Goal: Transaction & Acquisition: Purchase product/service

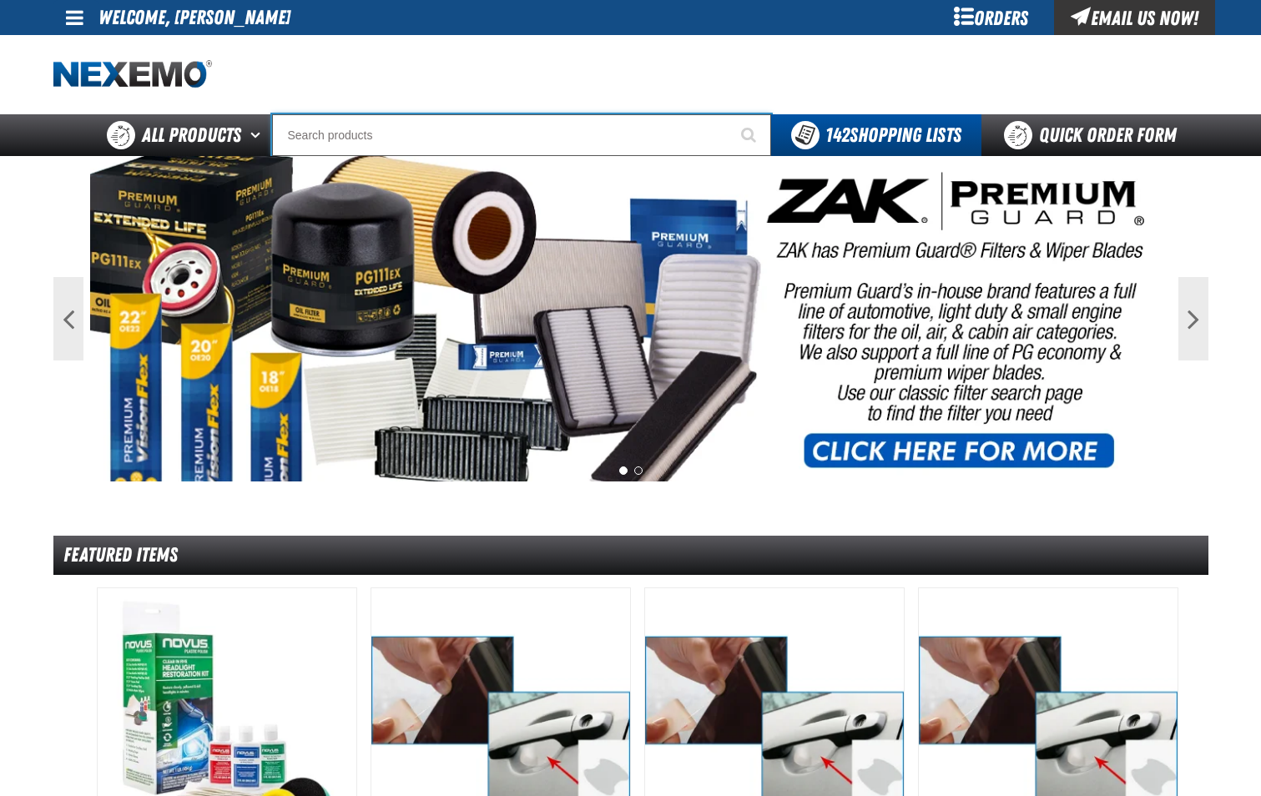
click at [310, 135] on input "Search" at bounding box center [521, 135] width 499 height 42
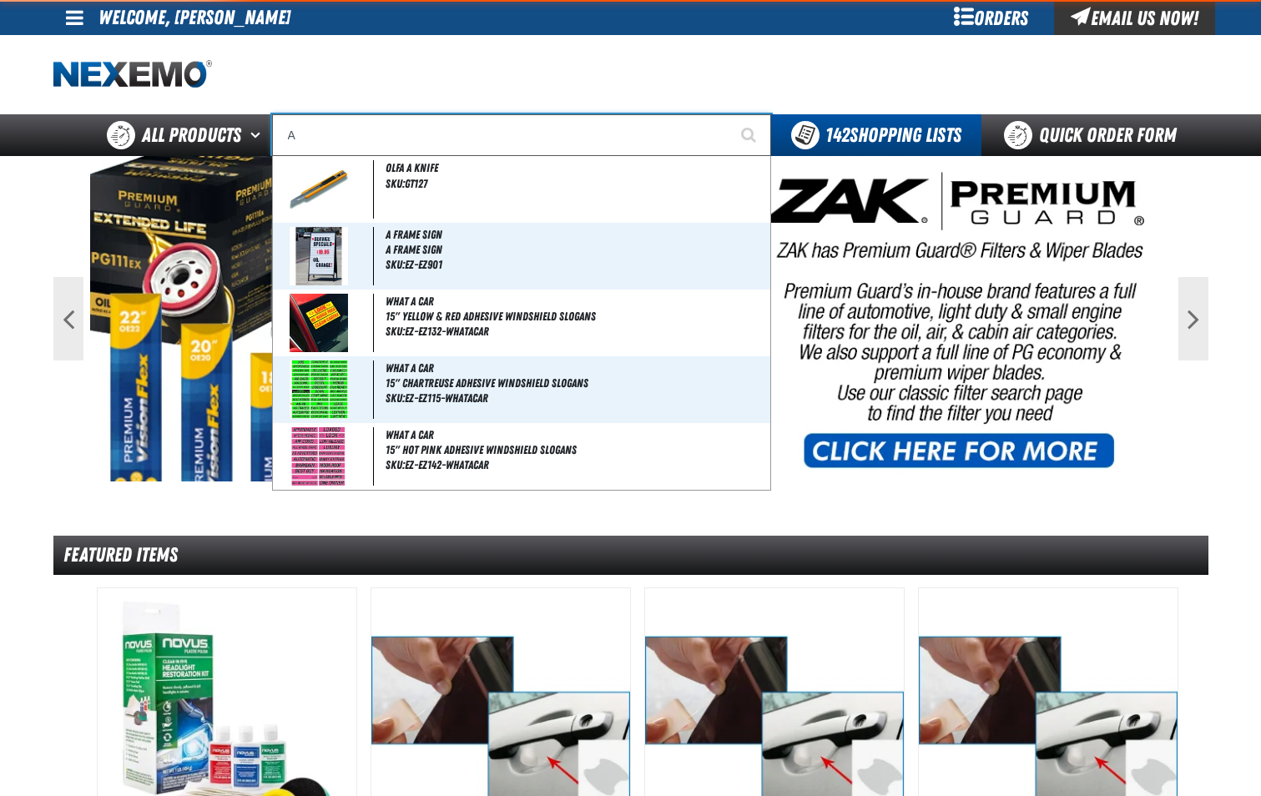
type input "AC"
type input "AC Power Booster - ZAK Products"
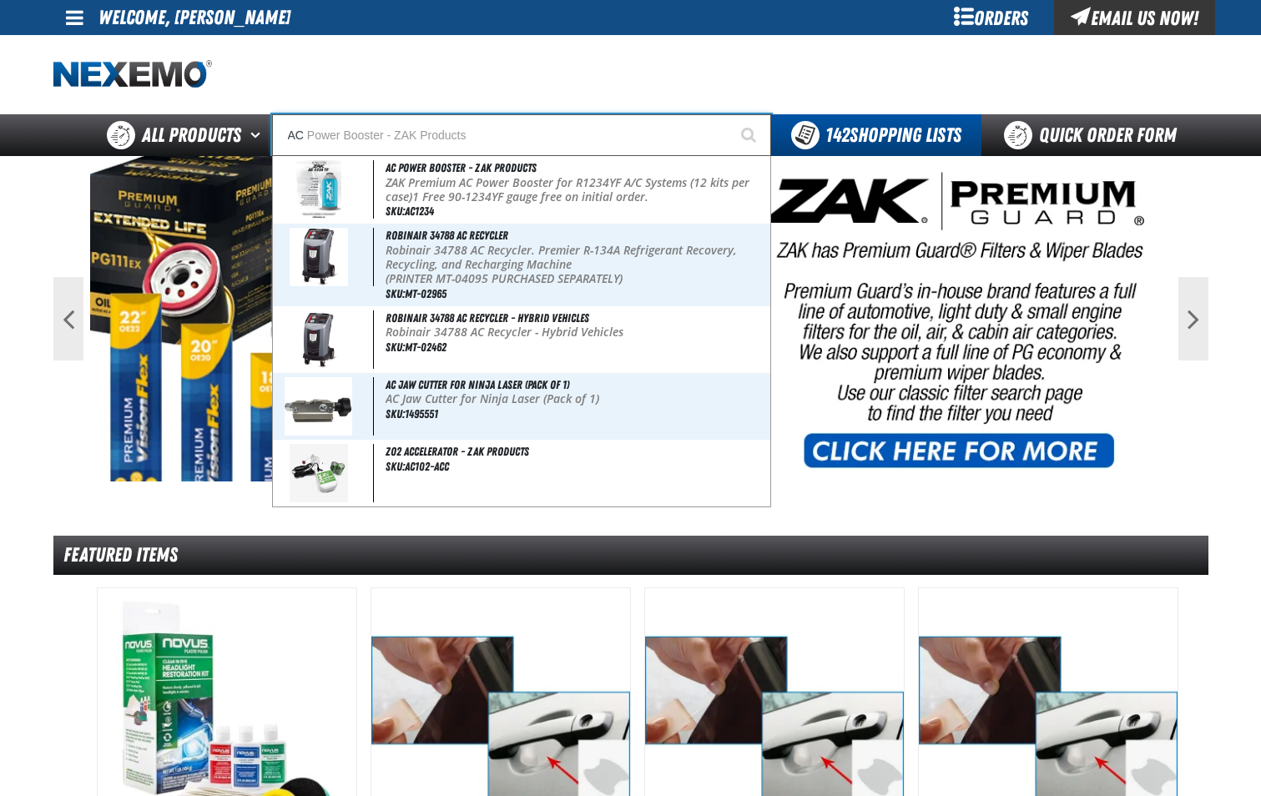
type input "AC"
click at [729, 114] on button "Start Searching" at bounding box center [750, 135] width 42 height 42
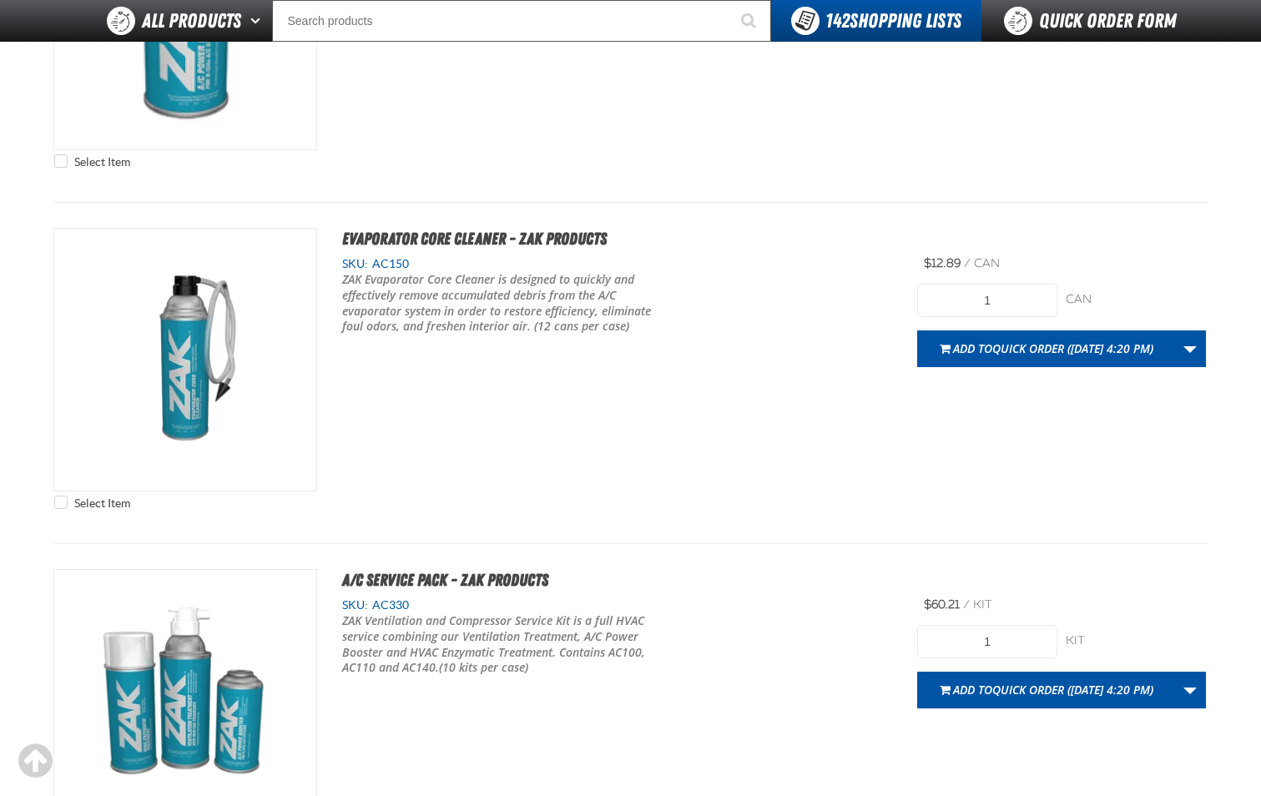
scroll to position [2336, 0]
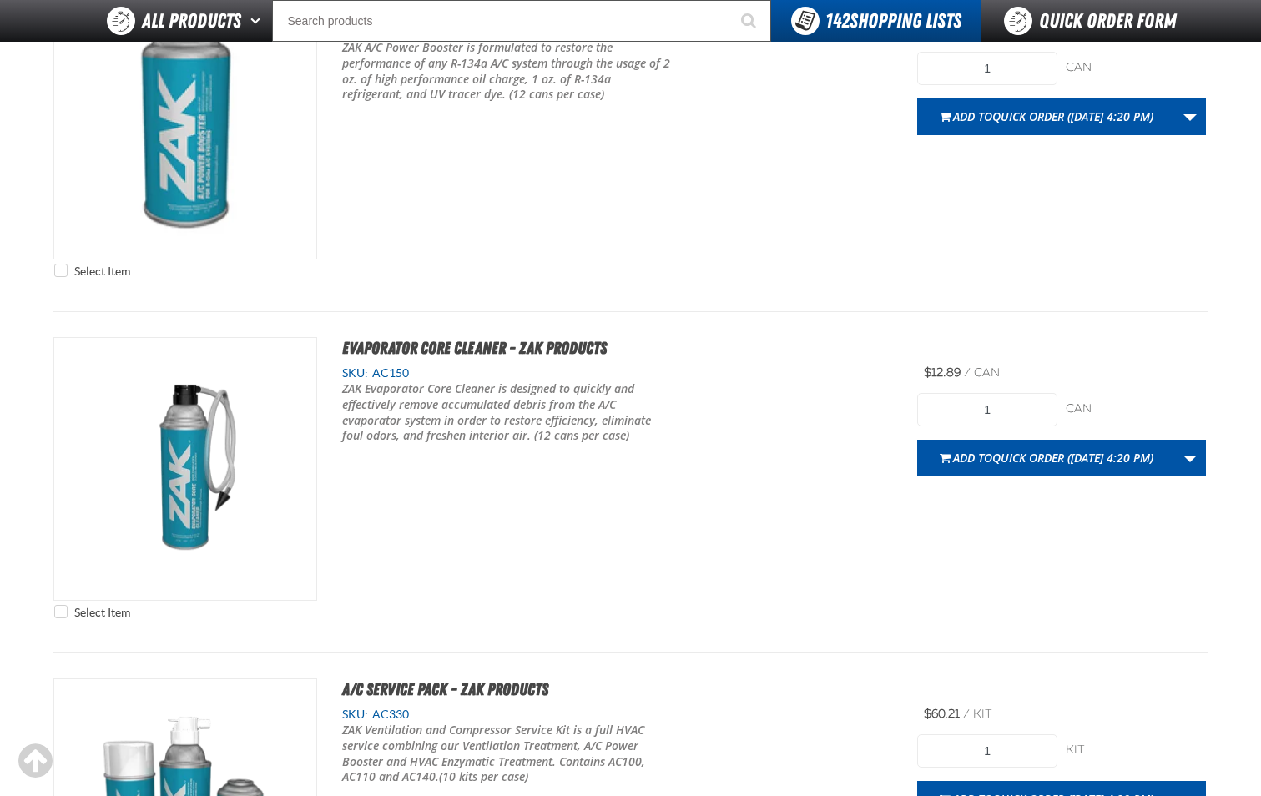
click at [399, 370] on span "AC150" at bounding box center [388, 372] width 41 height 13
click at [399, 369] on span "AC150" at bounding box center [388, 372] width 41 height 13
copy span "AC150"
click at [199, 441] on img "View Details of the Evaporator Core Cleaner - ZAK Products" at bounding box center [185, 469] width 262 height 262
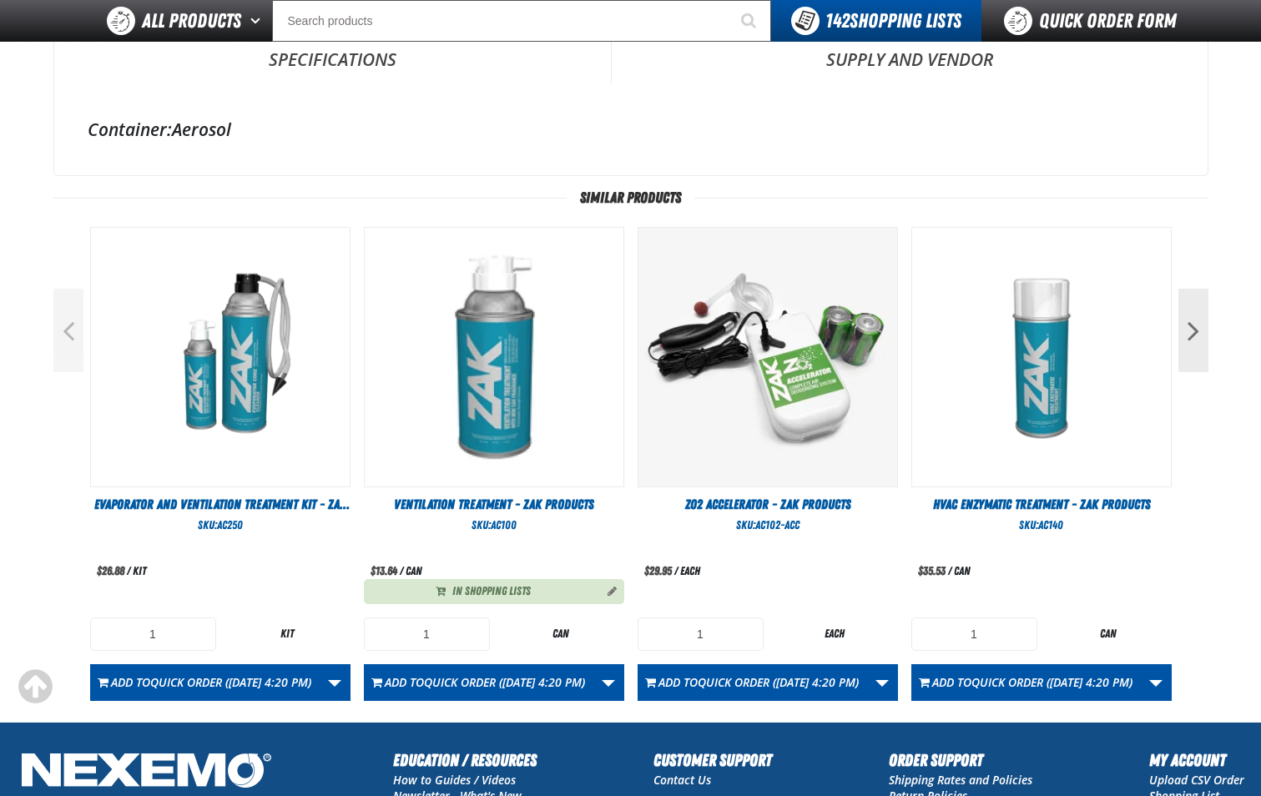
scroll to position [501, 0]
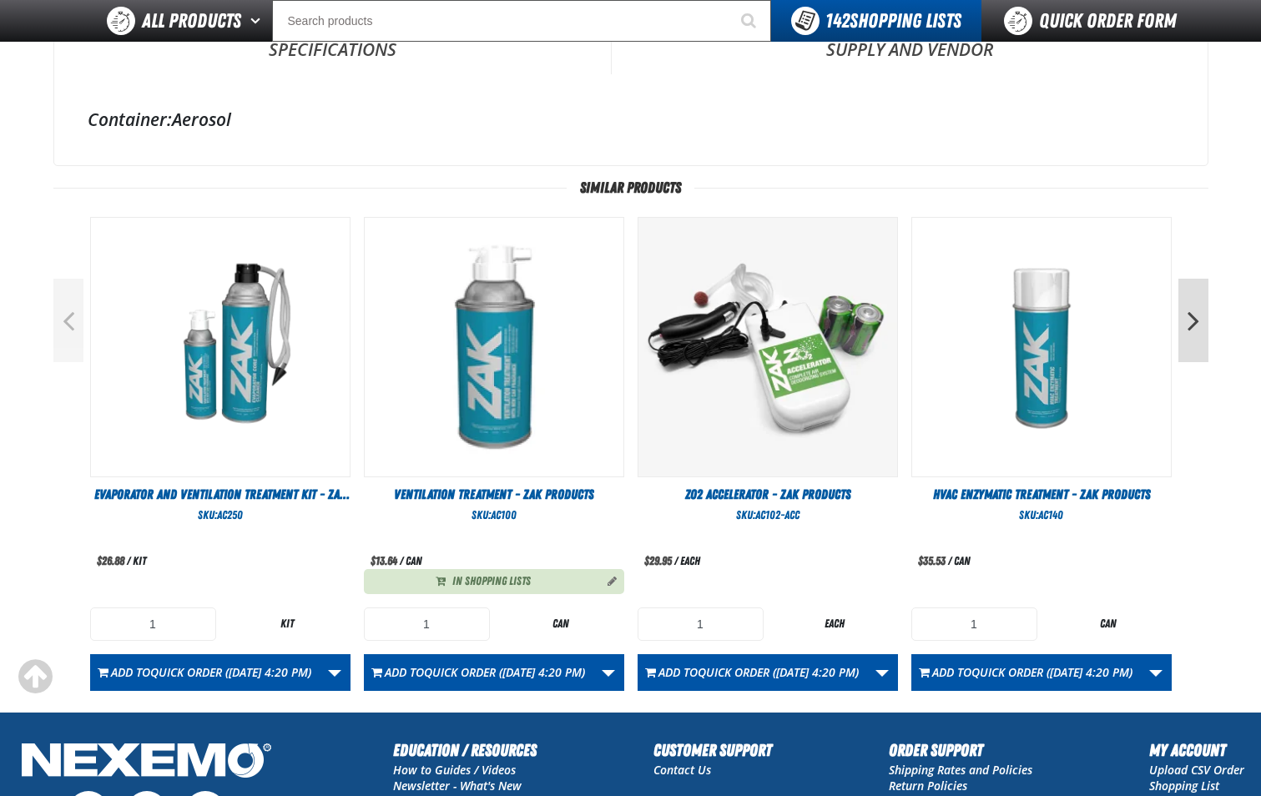
click at [1197, 340] on button "Next" at bounding box center [1193, 320] width 30 height 83
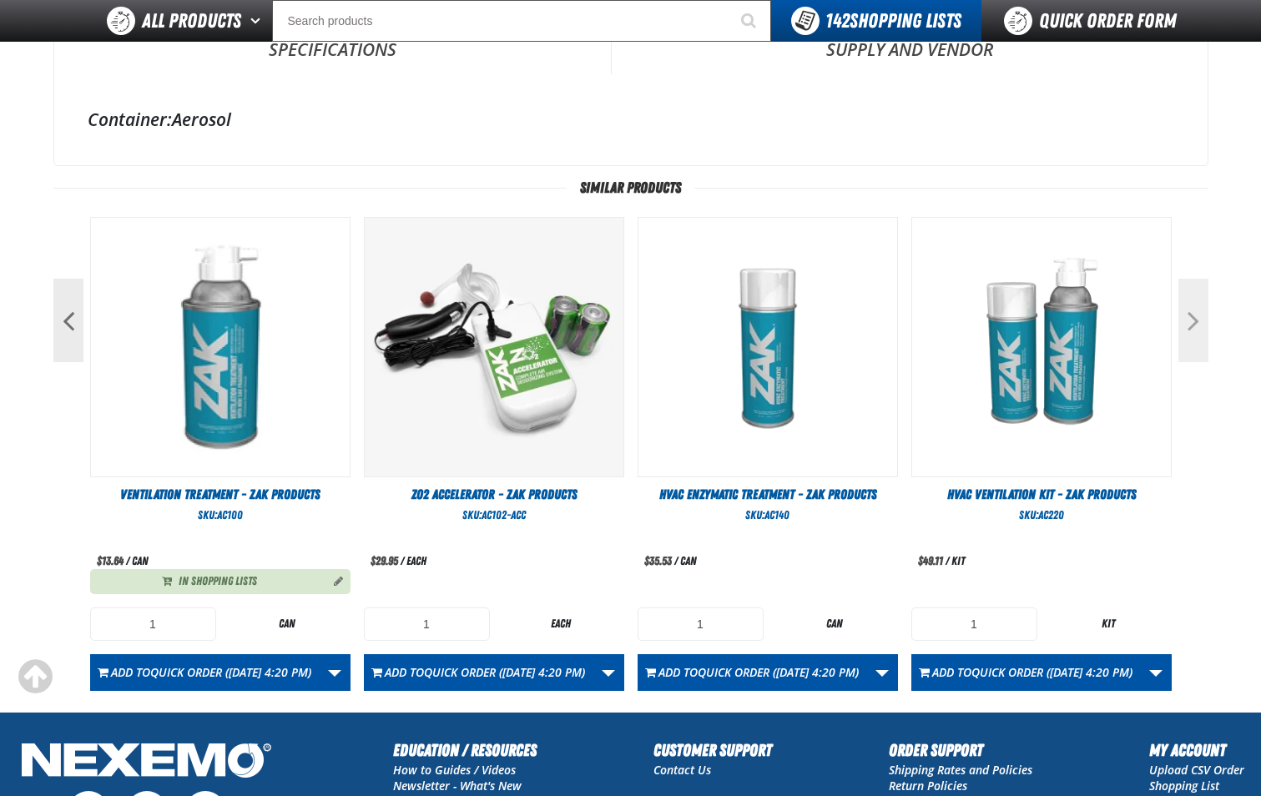
click at [1197, 340] on button "Next" at bounding box center [1193, 320] width 30 height 83
click at [58, 327] on button "Previous" at bounding box center [68, 320] width 30 height 83
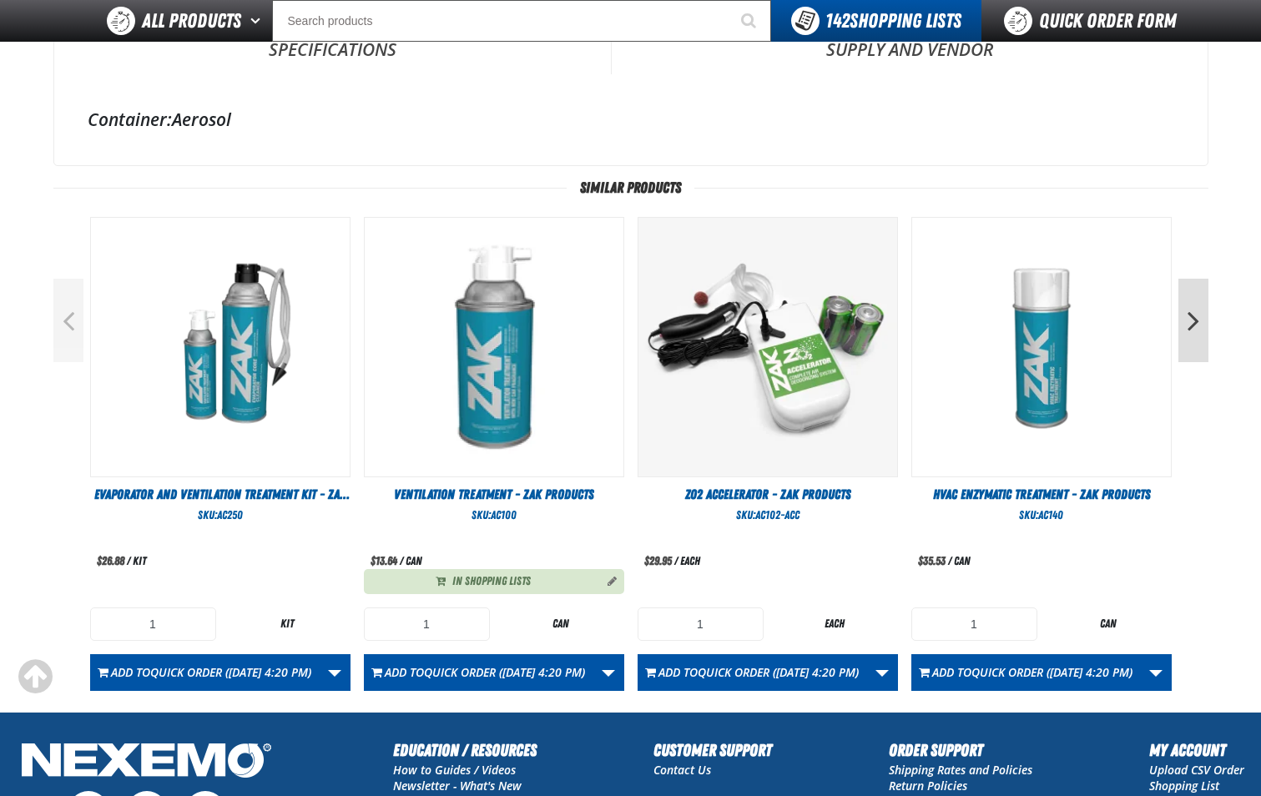
click at [1187, 320] on button "Next" at bounding box center [1193, 320] width 30 height 83
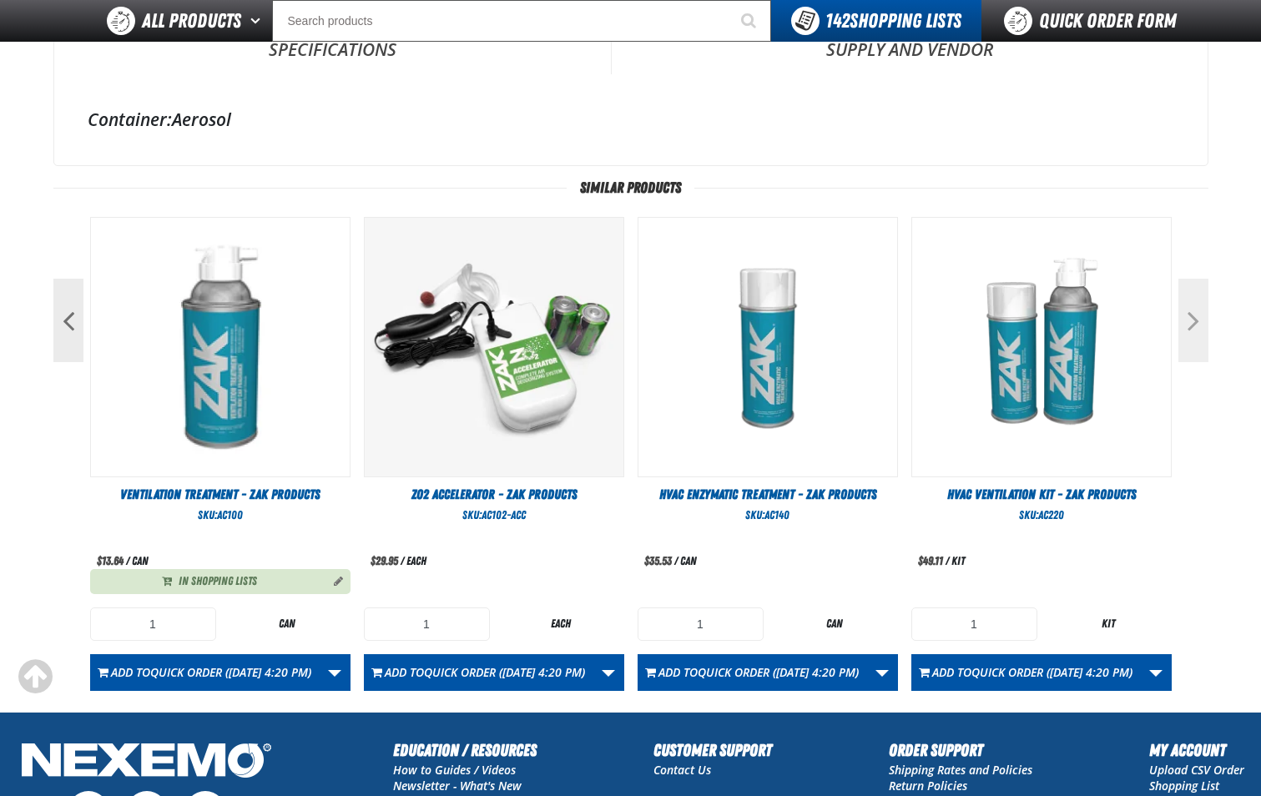
click at [1188, 320] on button "Next" at bounding box center [1193, 320] width 30 height 83
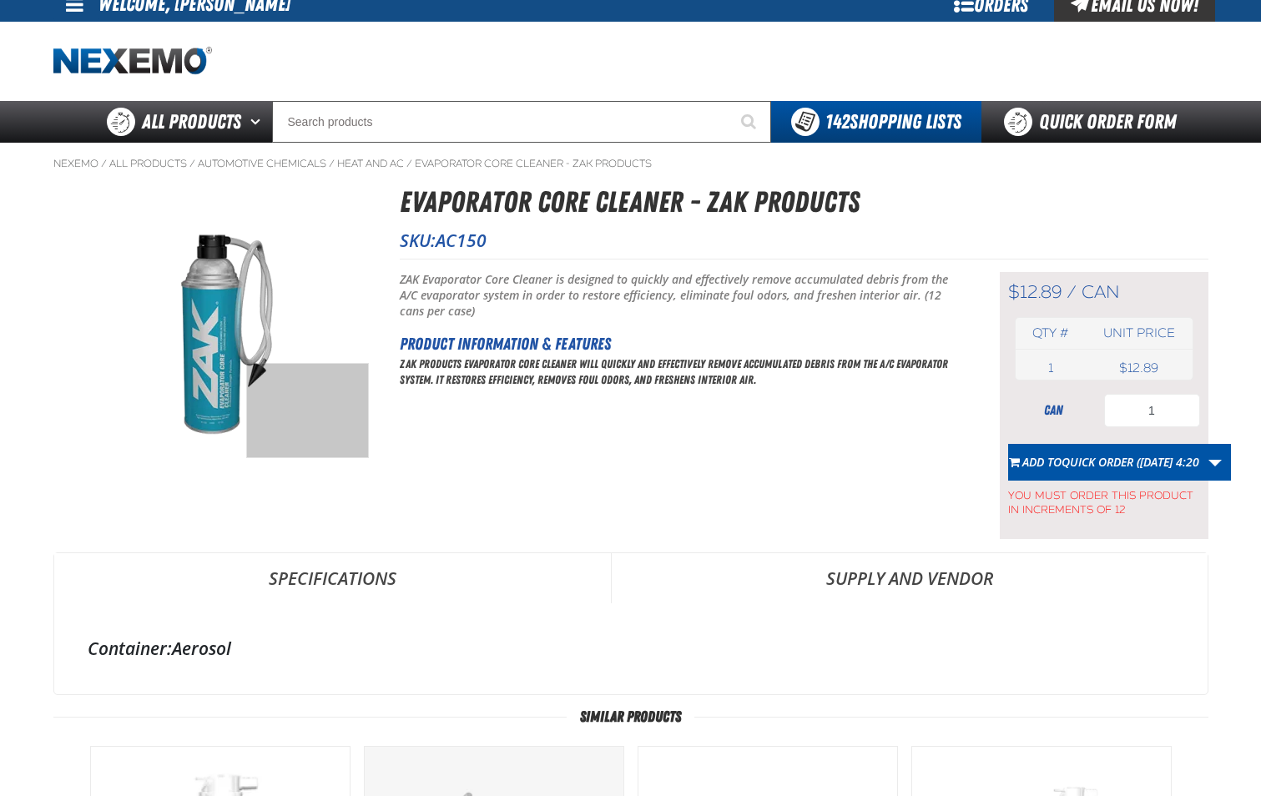
scroll to position [0, 0]
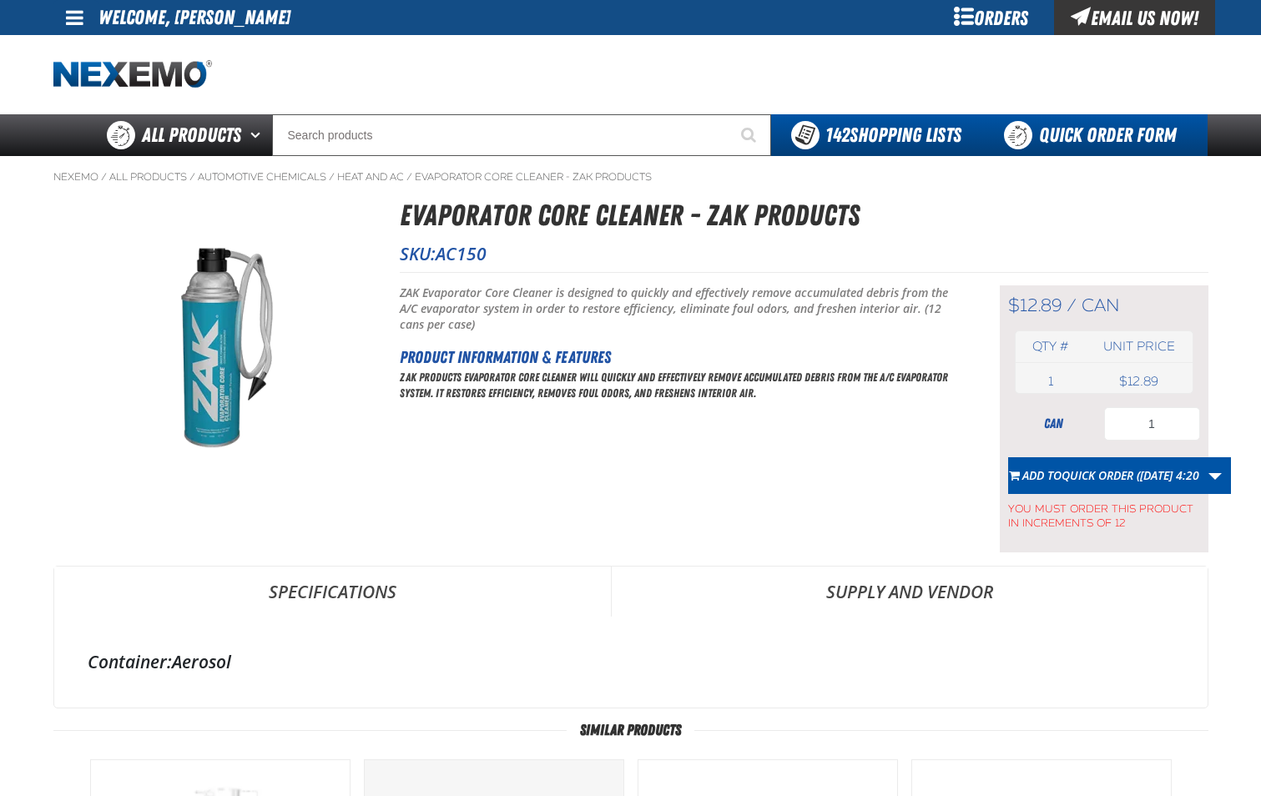
click at [1110, 143] on link "Quick Order Form" at bounding box center [1094, 135] width 226 height 42
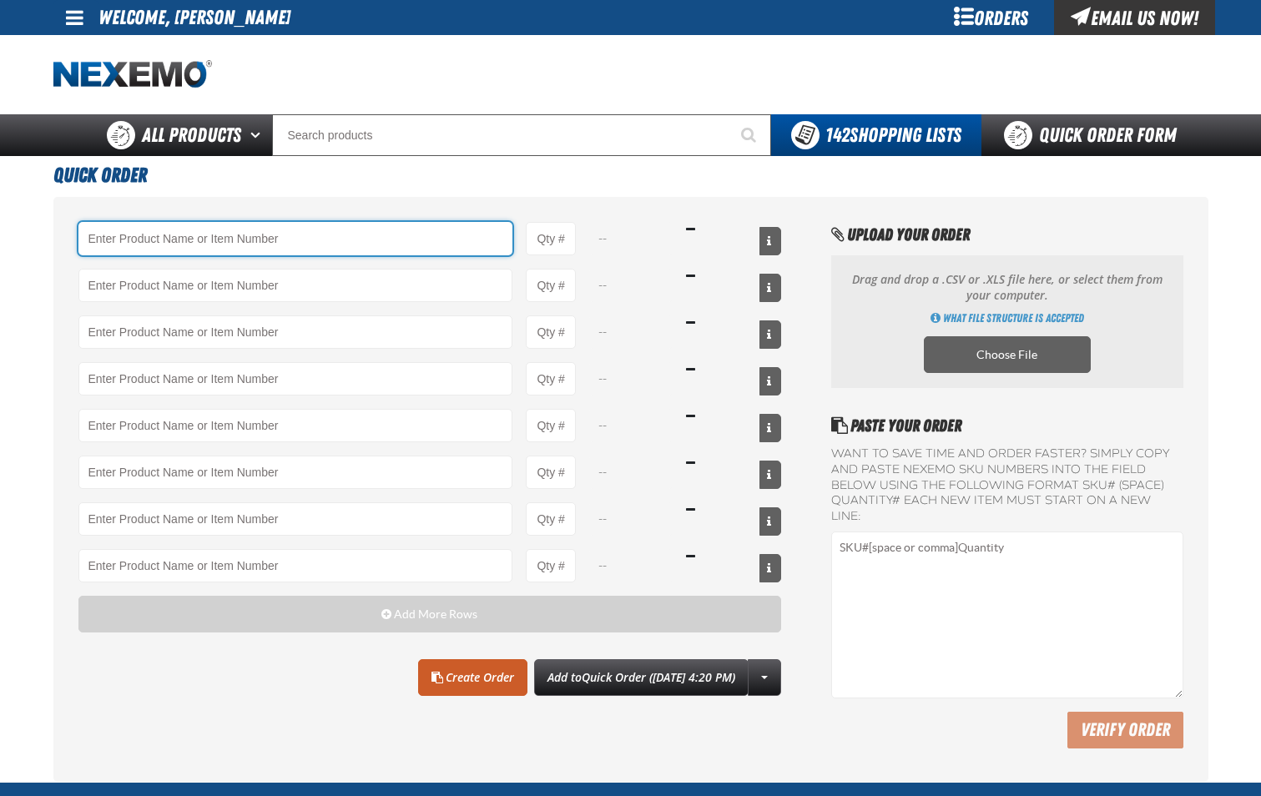
click at [154, 234] on input "Product" at bounding box center [295, 238] width 435 height 33
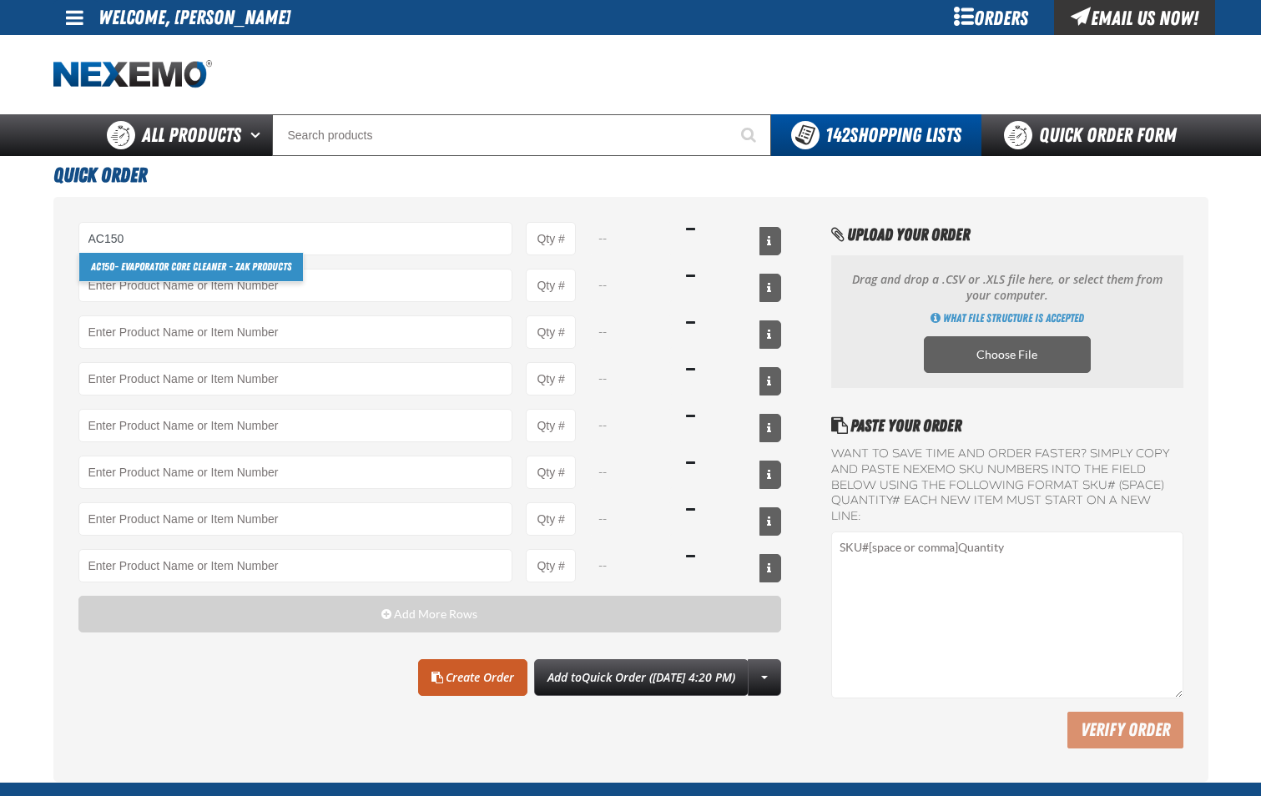
click at [166, 266] on link "AC150 - Evaporator Core Cleaner - ZAK Products" at bounding box center [191, 267] width 224 height 28
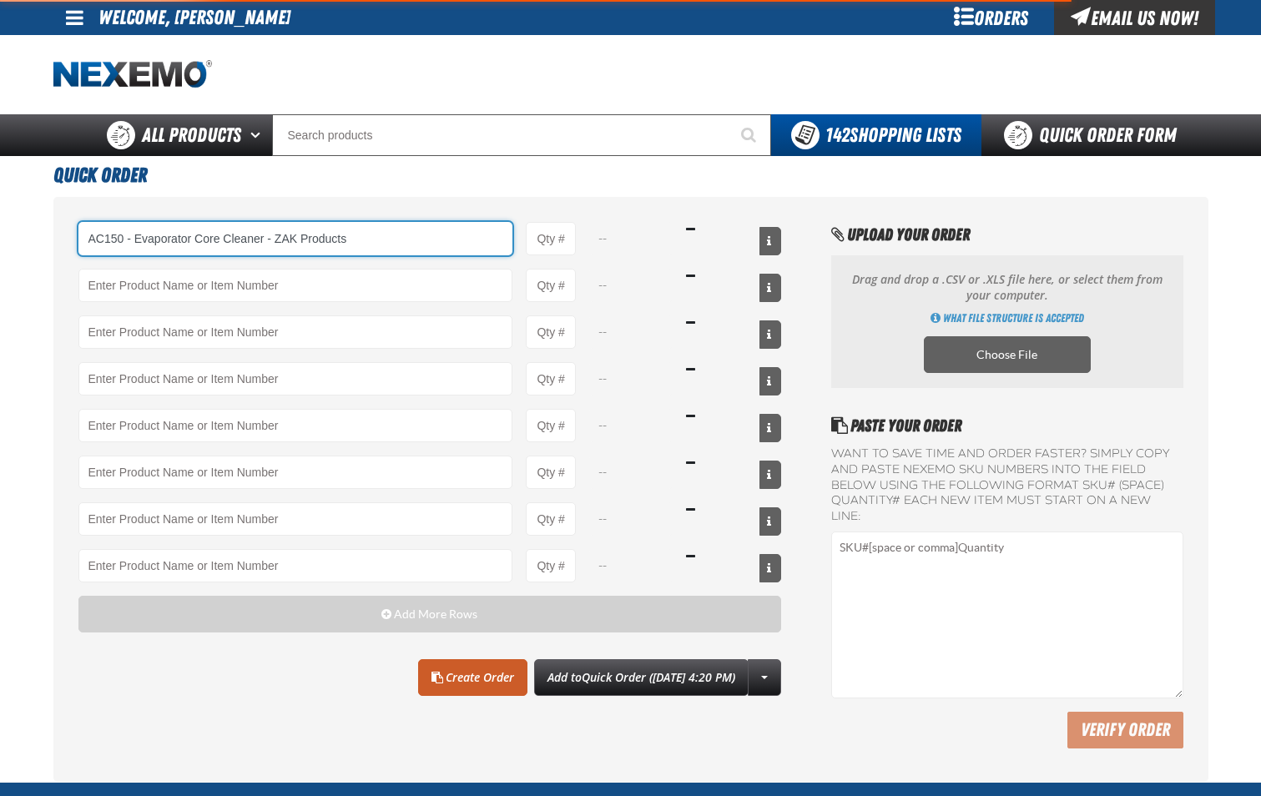
type input "AC150 - Evaporator Core Cleaner - ZAK Products"
type input "1"
select select "can"
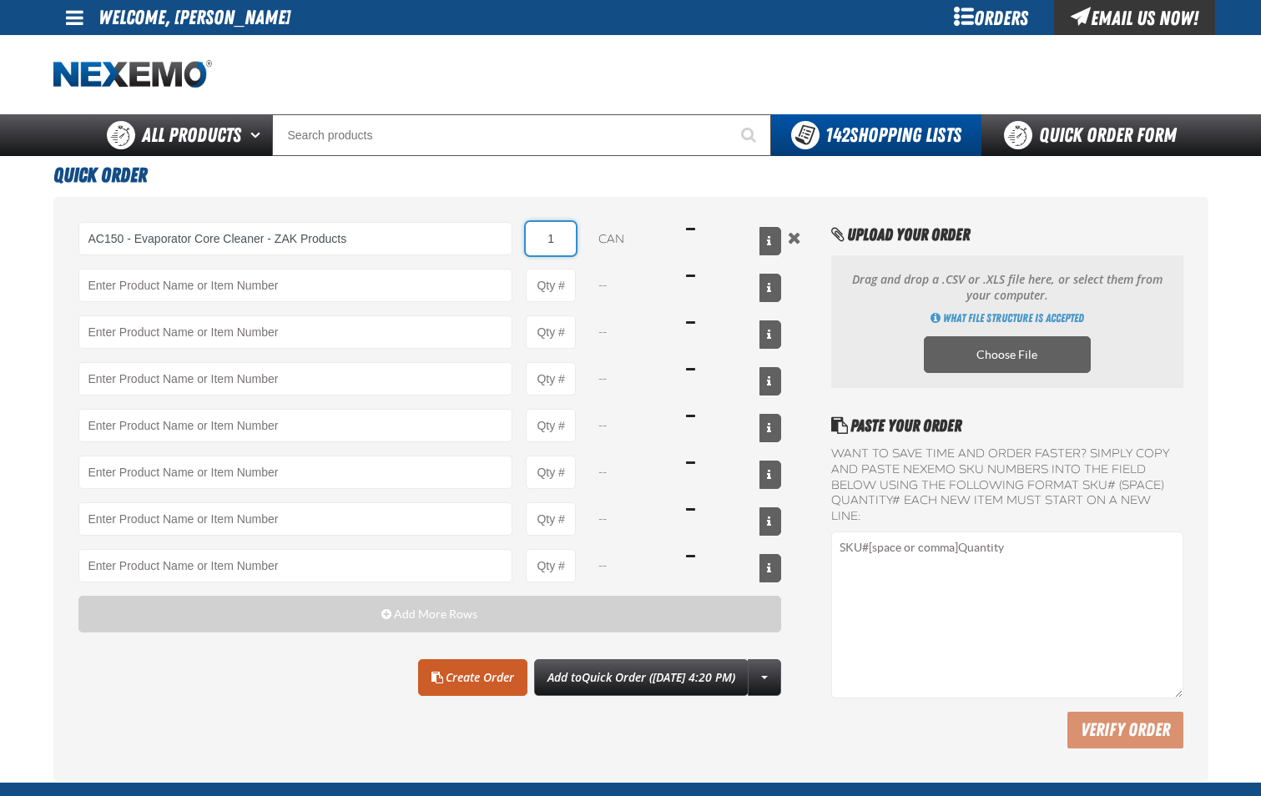
click at [565, 245] on input "1" at bounding box center [551, 238] width 50 height 33
type input "AC150 - Evaporator Core Cleaner - ZAK Products"
type input "12"
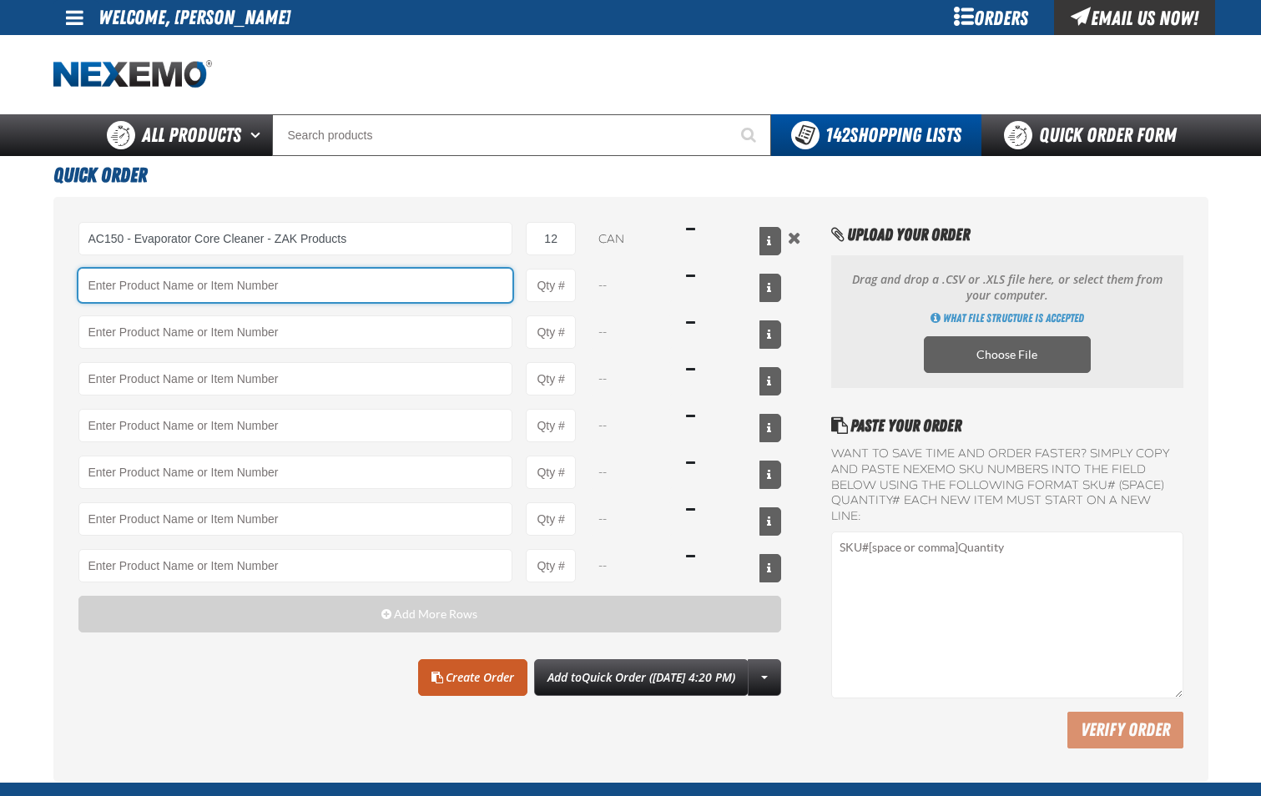
click at [454, 297] on input "Product" at bounding box center [295, 285] width 435 height 33
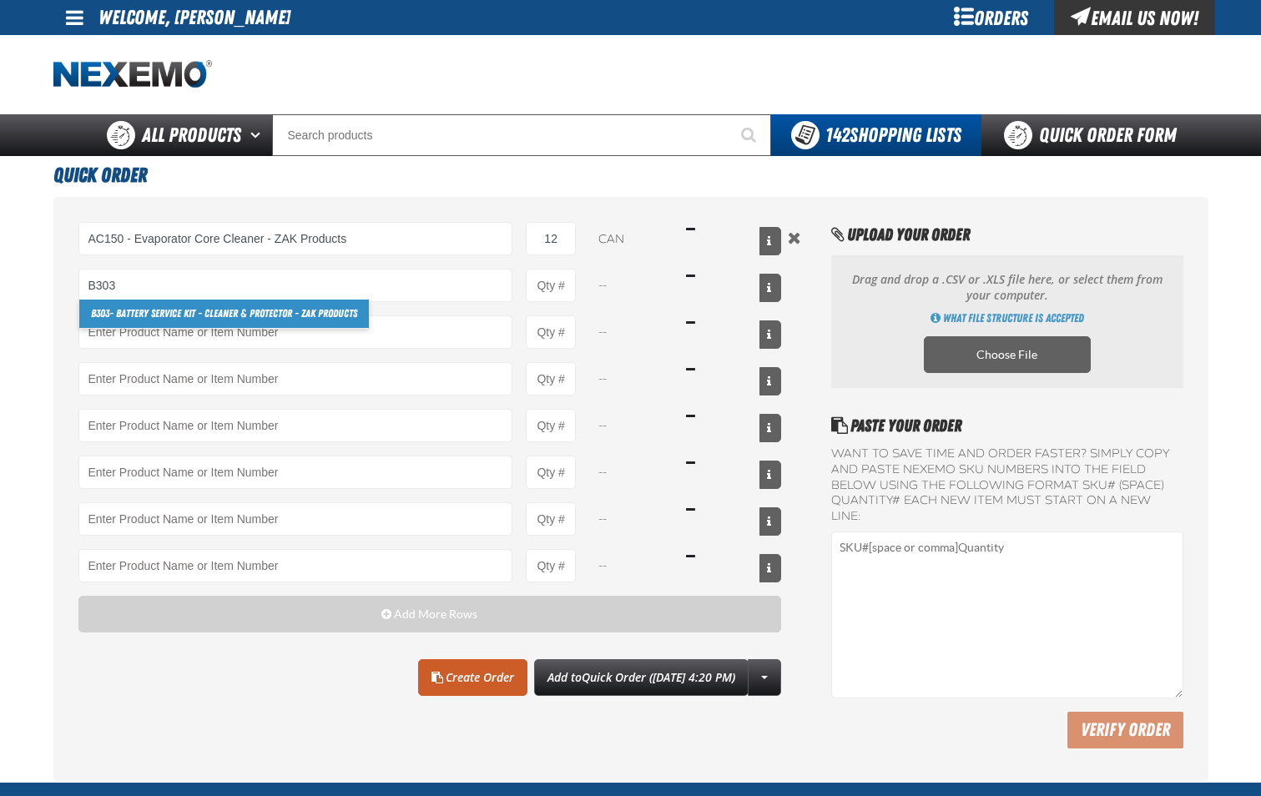
click at [339, 322] on link "B303 - Battery Service Kit - Cleaner & Protector - ZAK Products" at bounding box center [224, 314] width 290 height 28
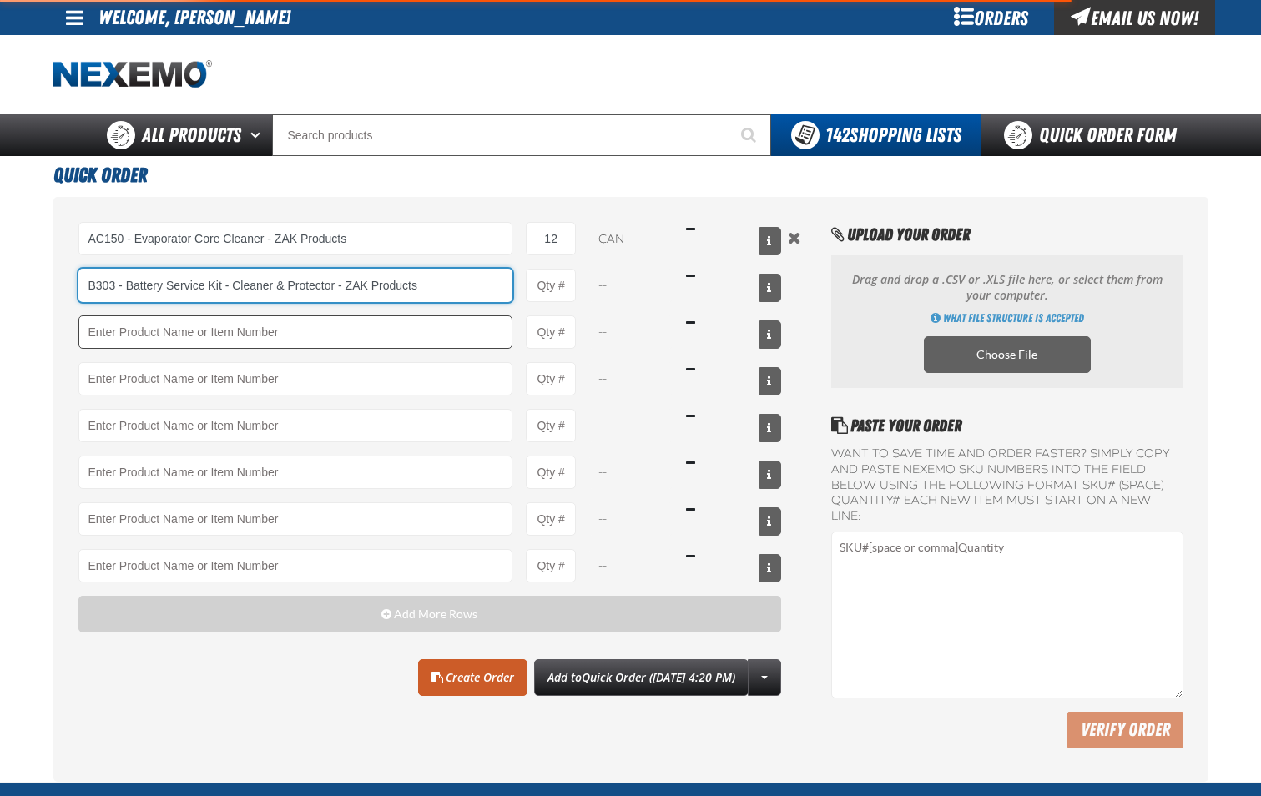
type input "B303 - Battery Service Kit - Cleaner &amp; Protector - ZAK Products"
type input "1"
select select "kit"
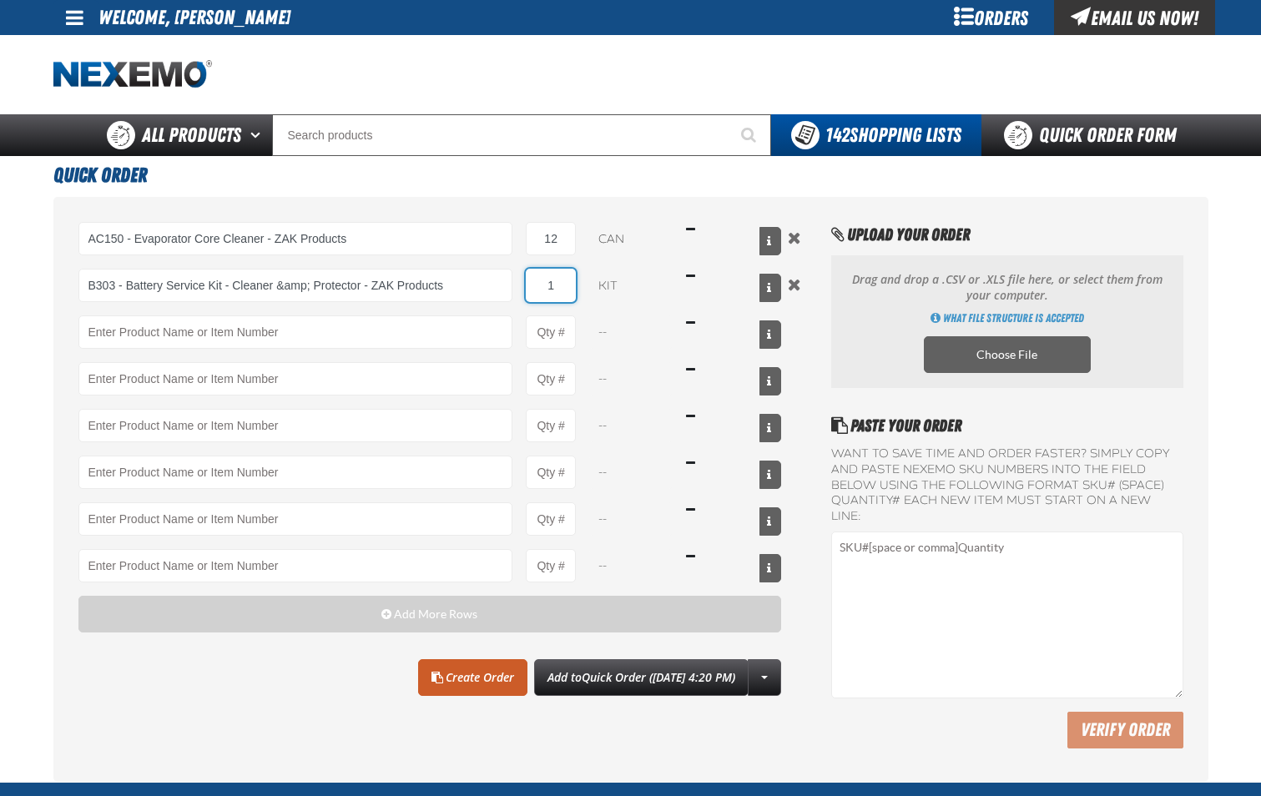
click at [565, 290] on input "1" at bounding box center [551, 285] width 50 height 33
type input "B303 - Battery Service Kit - Cleaner &amp; Protector - ZAK Products"
type input "24"
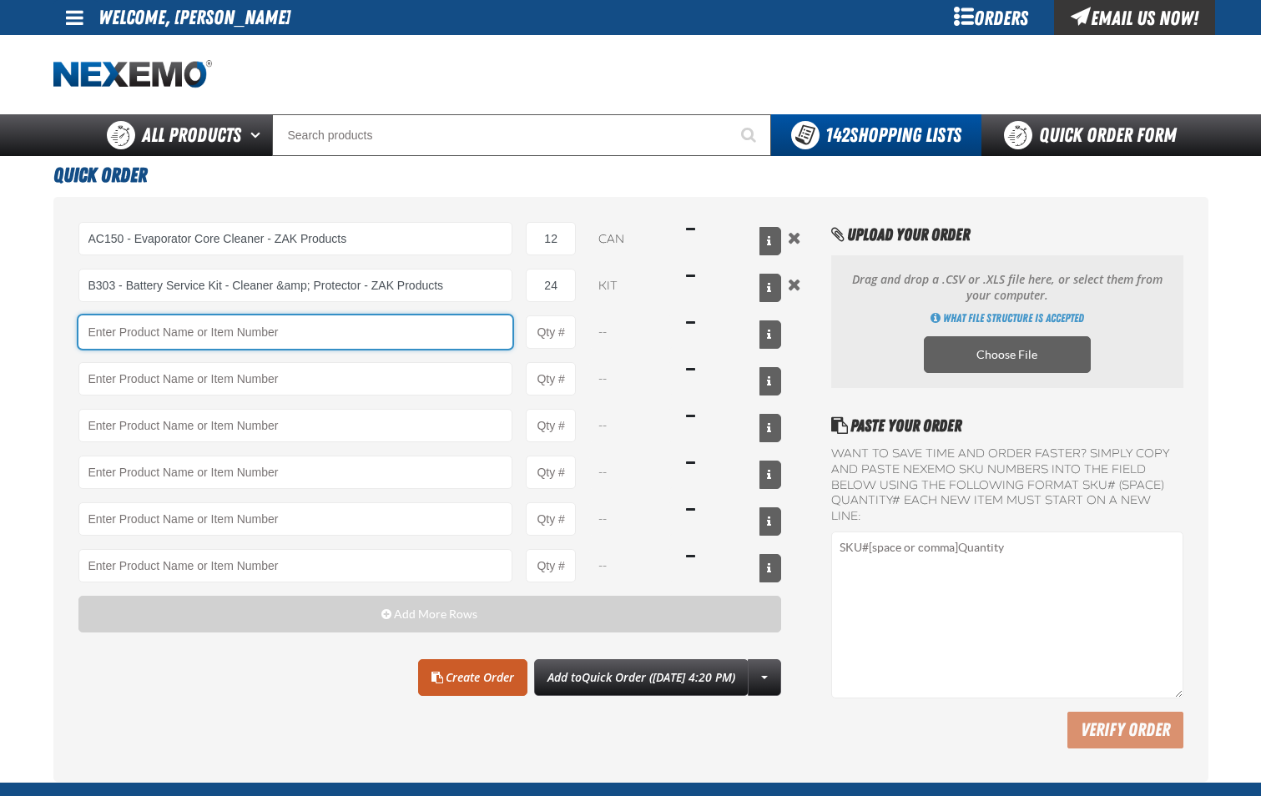
click at [252, 340] on input "Product" at bounding box center [295, 331] width 435 height 33
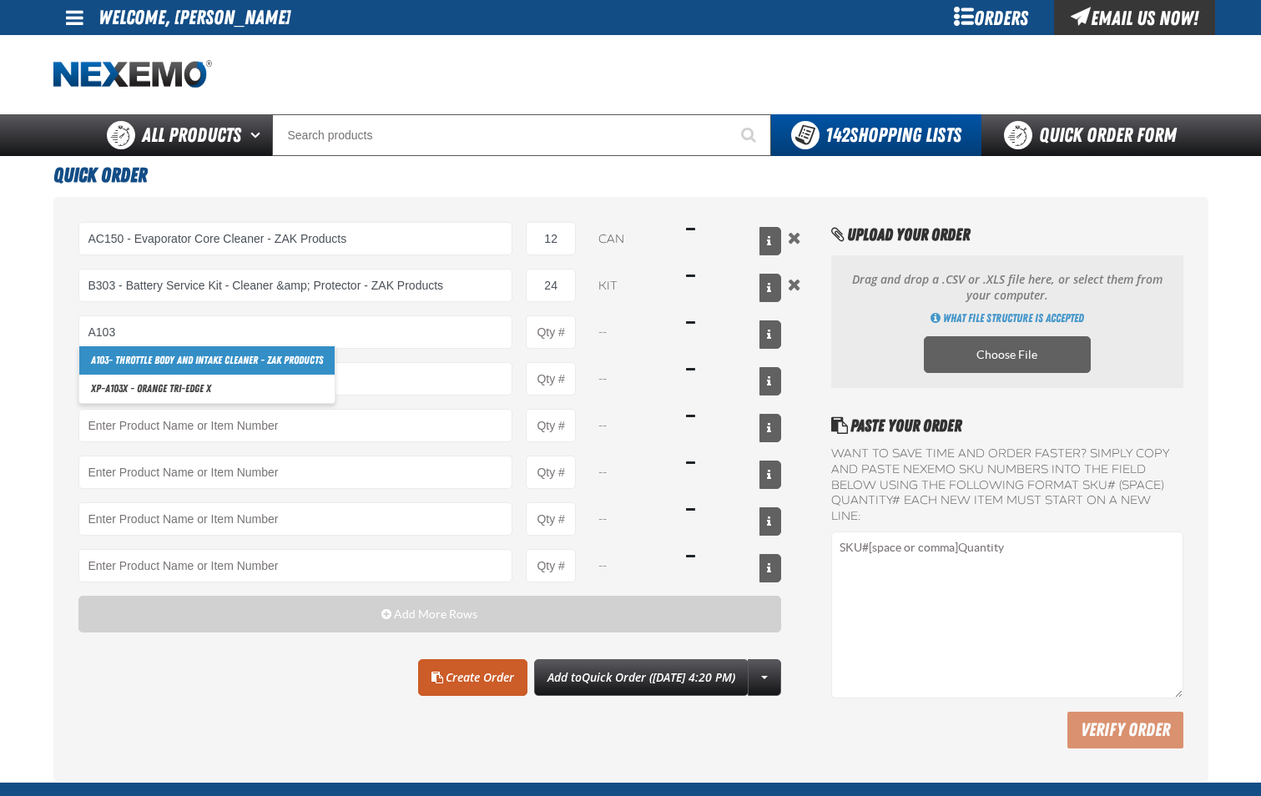
click at [254, 358] on link "A103 - Throttle Body and Intake Cleaner - ZAK Products" at bounding box center [206, 360] width 255 height 28
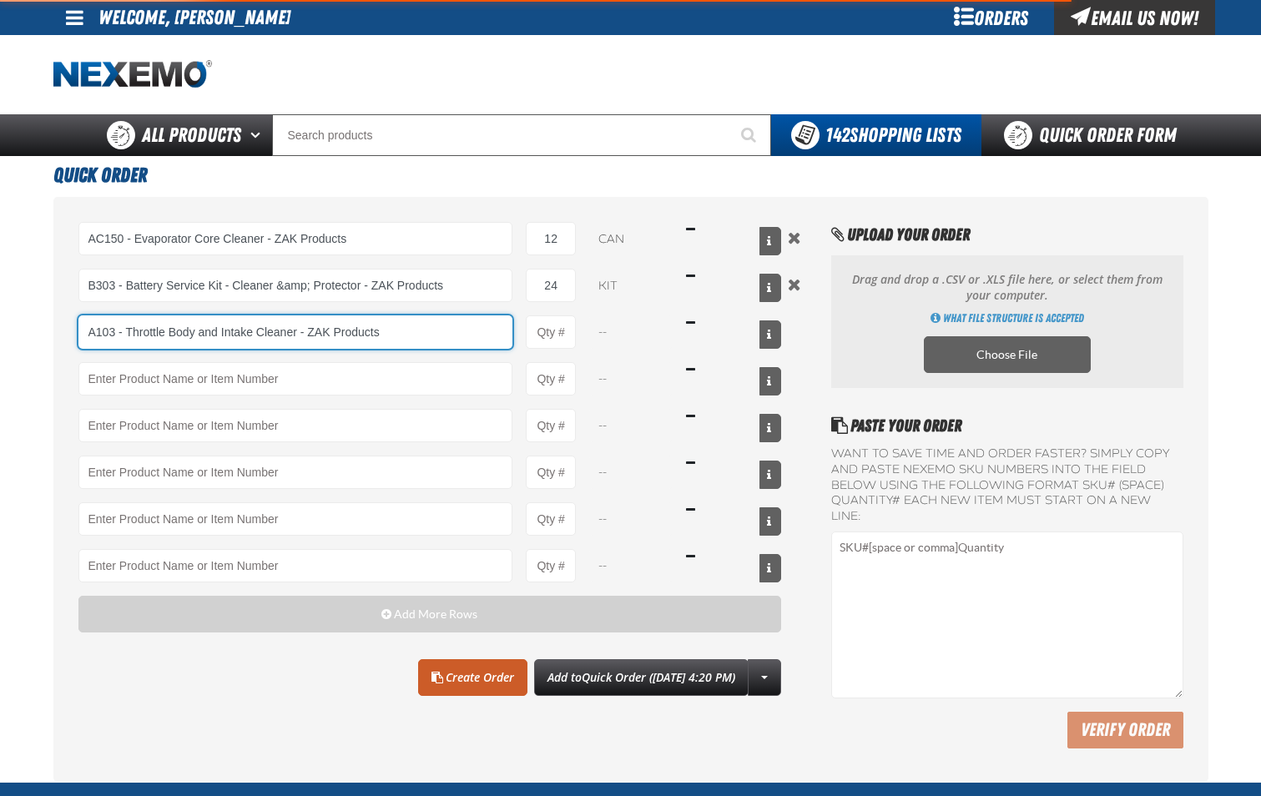
type input "A103 - Throttle Body and Intake Cleaner - ZAK Products"
type input "1"
select select "can"
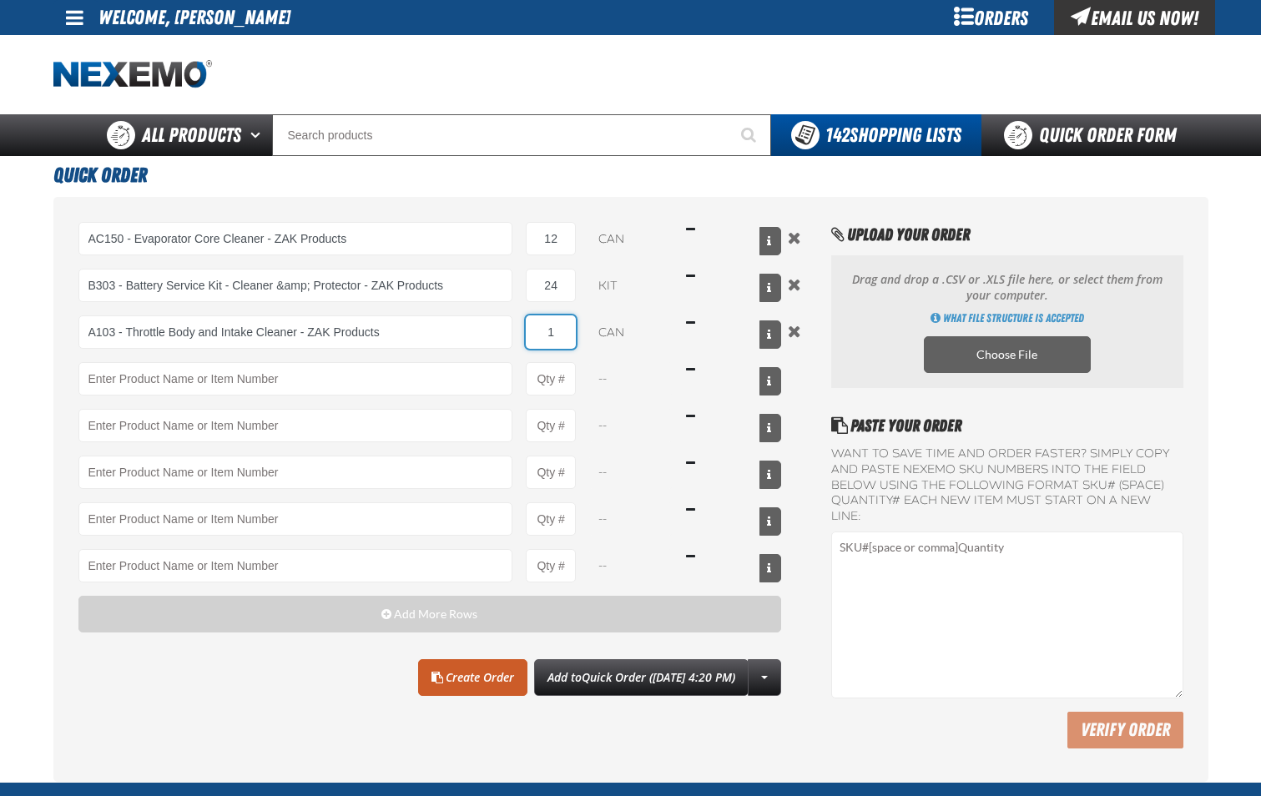
click at [560, 331] on input "1" at bounding box center [551, 331] width 50 height 33
type input "A103 - Throttle Body and Intake Cleaner - ZAK Products"
type input "12"
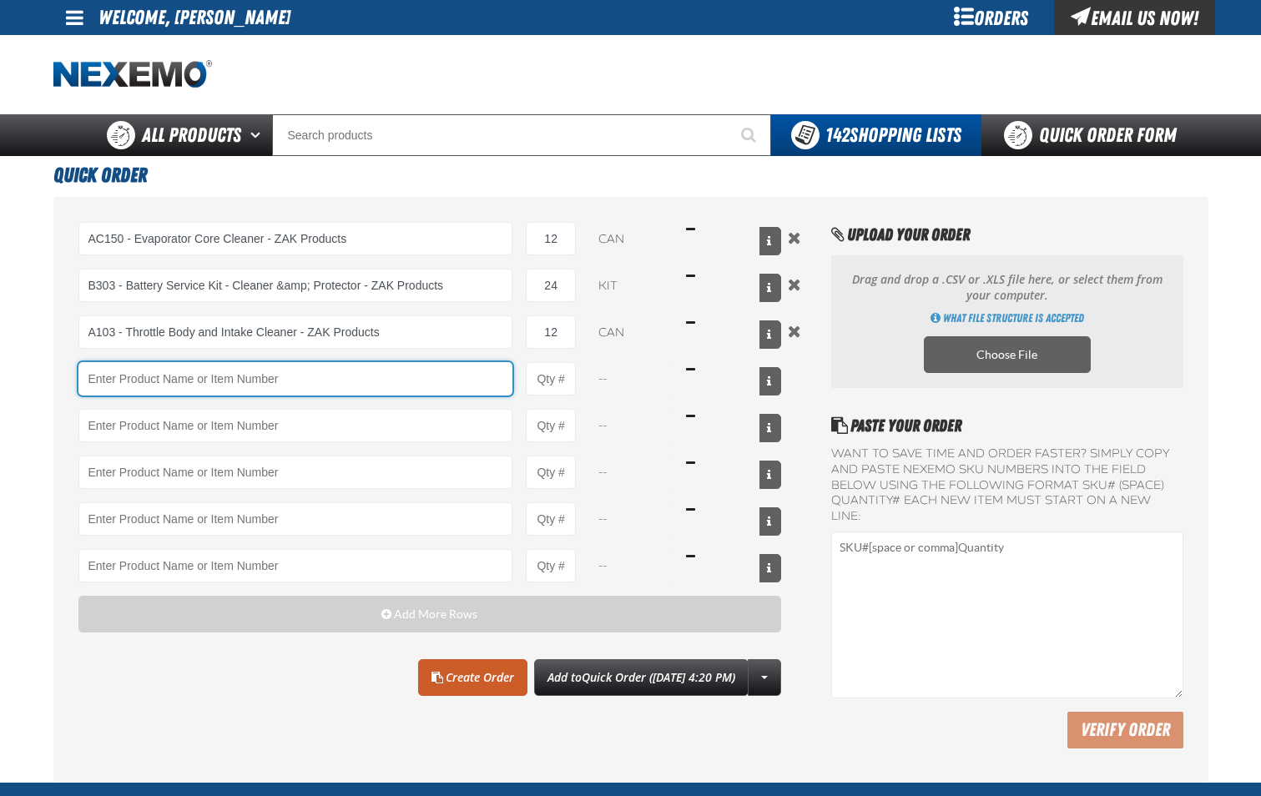
click at [474, 392] on input "Product" at bounding box center [295, 378] width 435 height 33
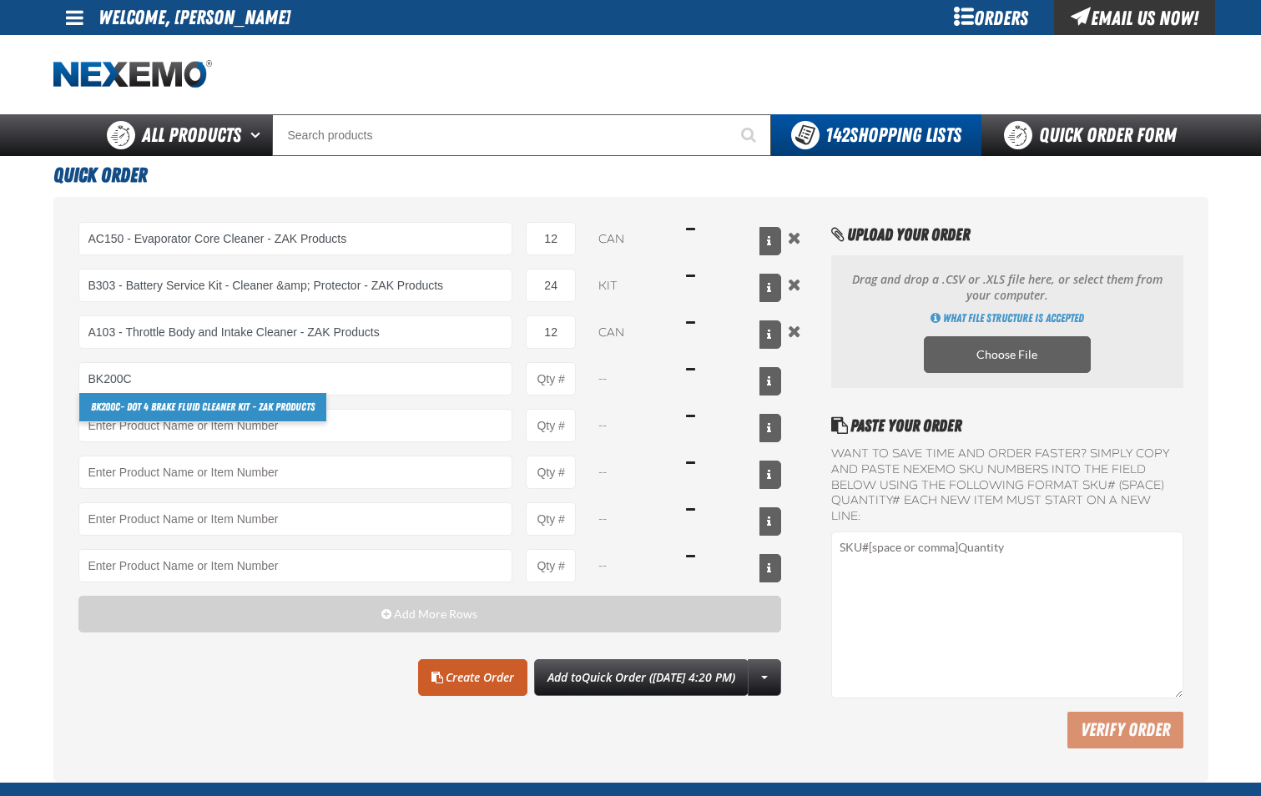
click at [323, 406] on link "BK200C - DOT 4 Brake Fluid Cleaner Kit - ZAK Products" at bounding box center [202, 407] width 247 height 28
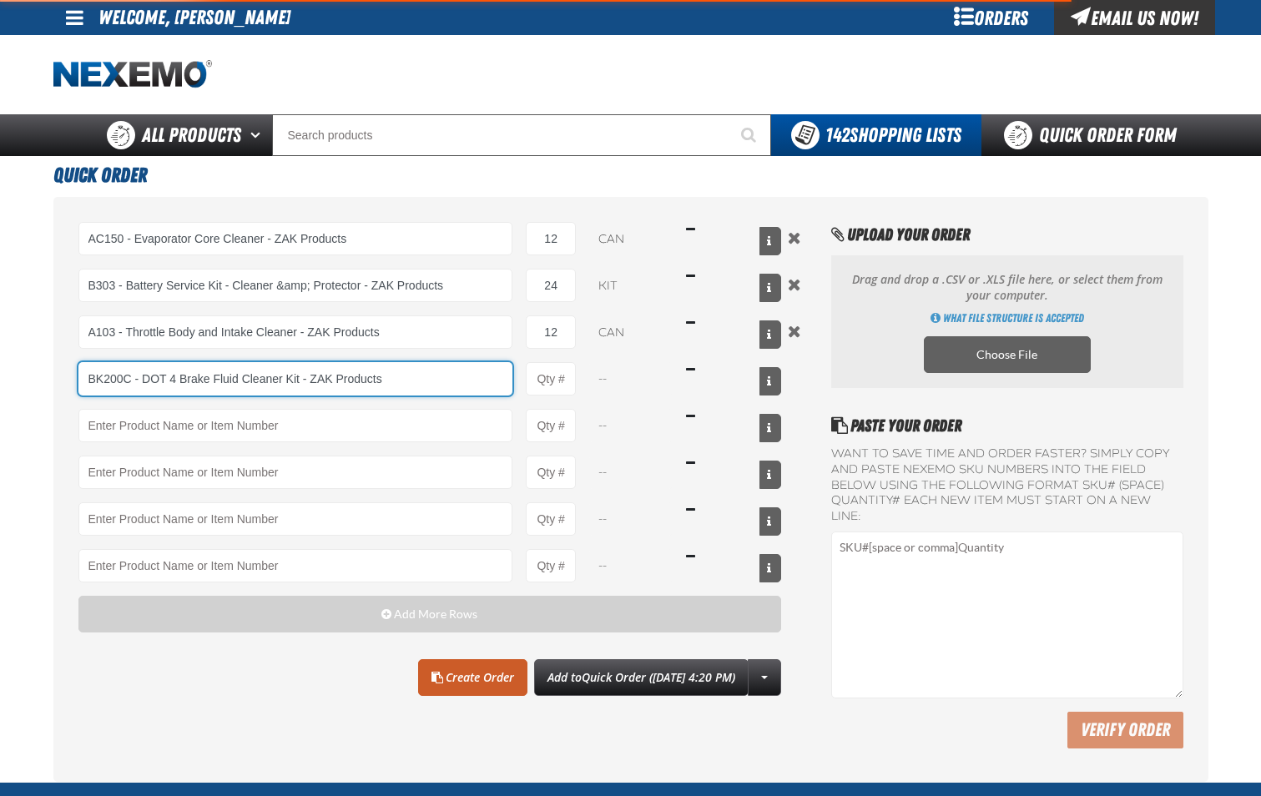
type input "BK200C - DOT 4 Brake Fluid Cleaner Kit - ZAK Products"
type input "1"
select select "kit"
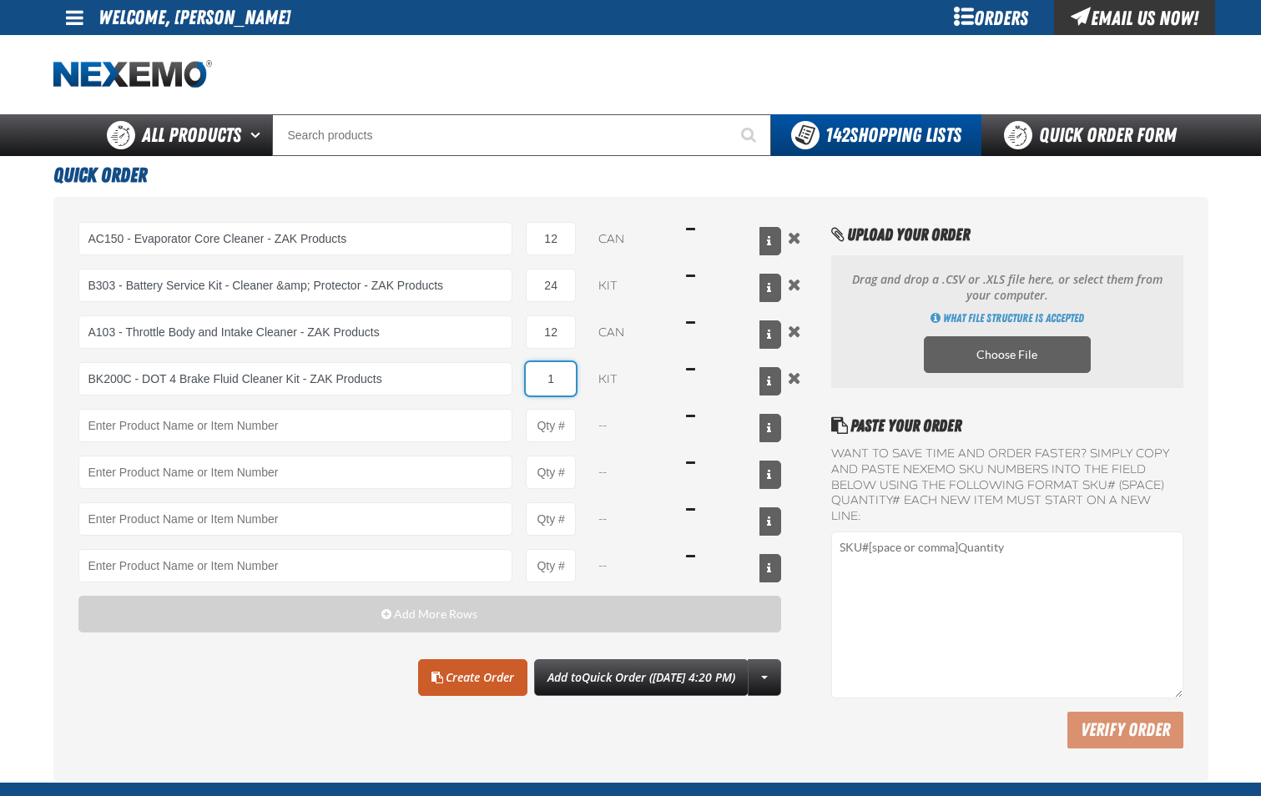
click at [555, 377] on input "1" at bounding box center [551, 378] width 50 height 33
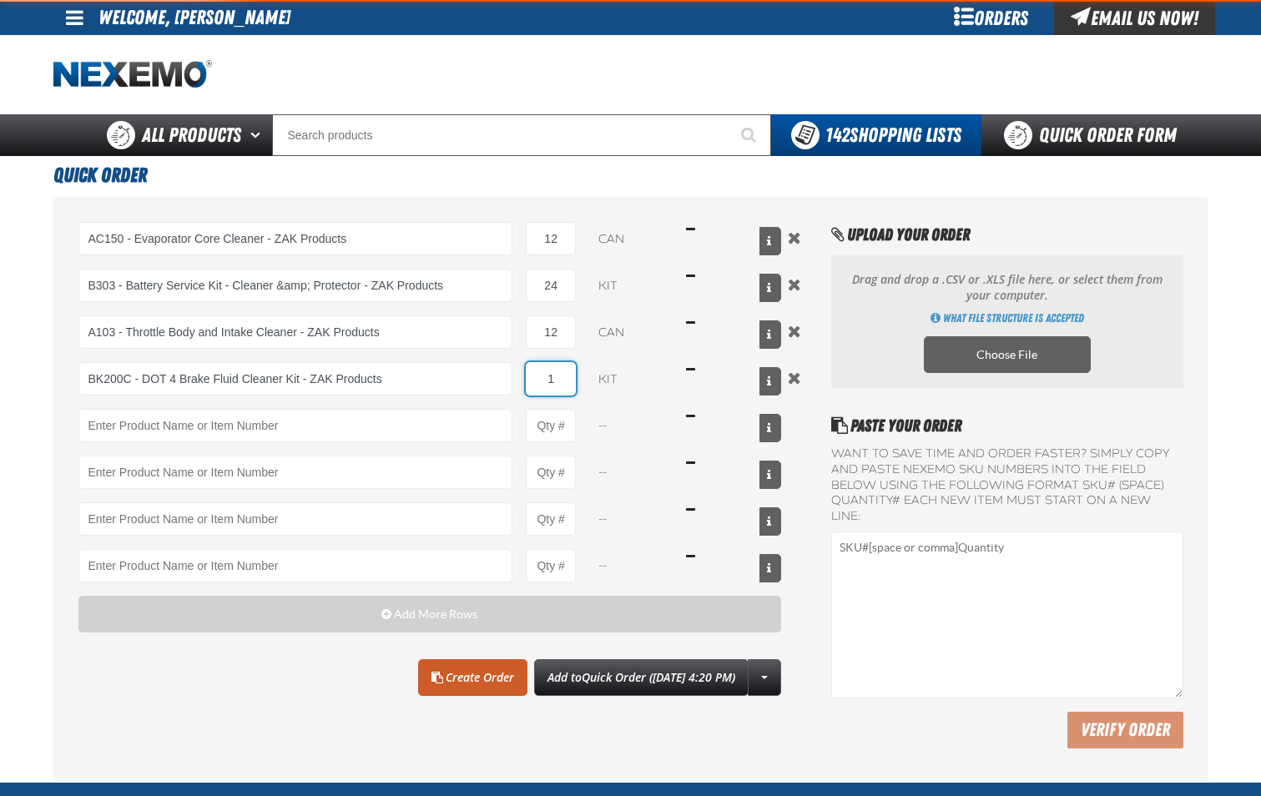
type input "BK200C - DOT 4 Brake Fluid Cleaner Kit - ZAK Products"
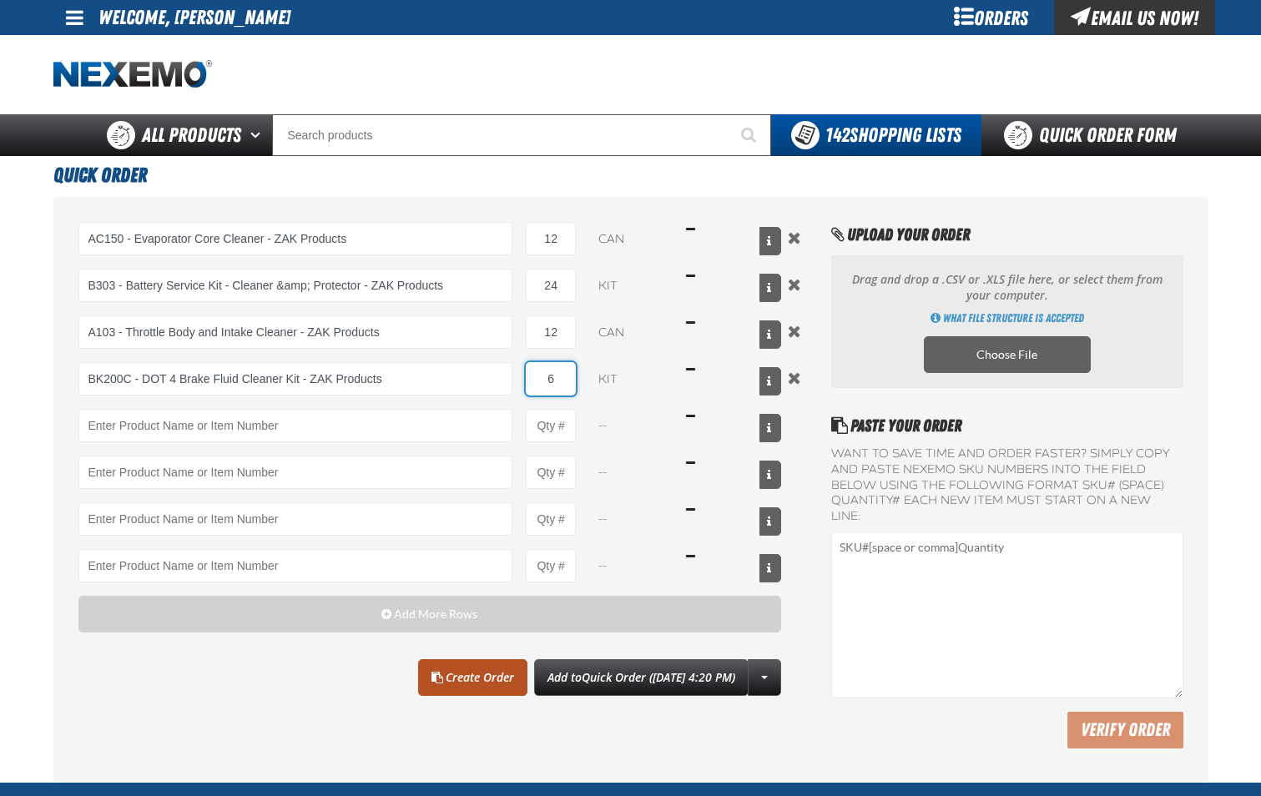
type input "6"
click at [449, 680] on link "Create Order" at bounding box center [472, 677] width 109 height 37
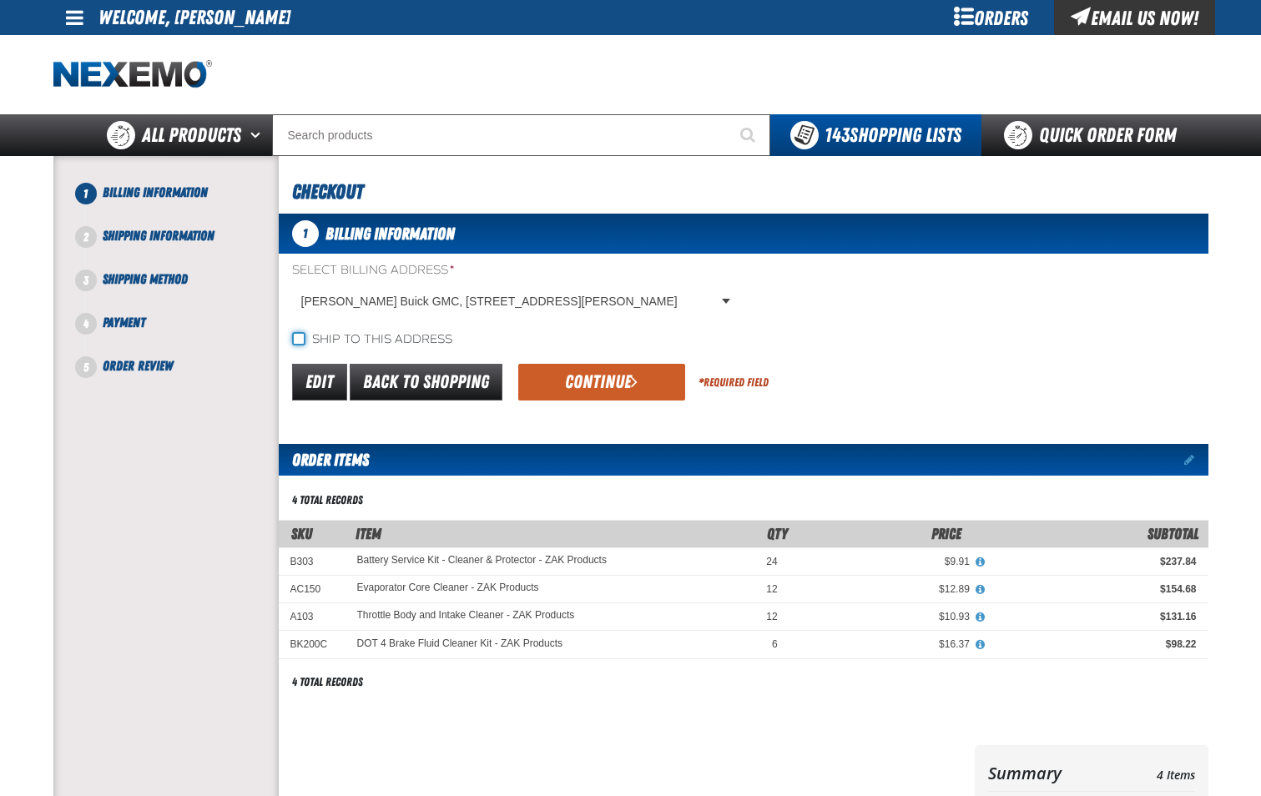
click at [303, 335] on input "Ship to this address" at bounding box center [298, 338] width 13 height 13
checkbox input "true"
click at [576, 376] on button "Continue" at bounding box center [601, 382] width 167 height 37
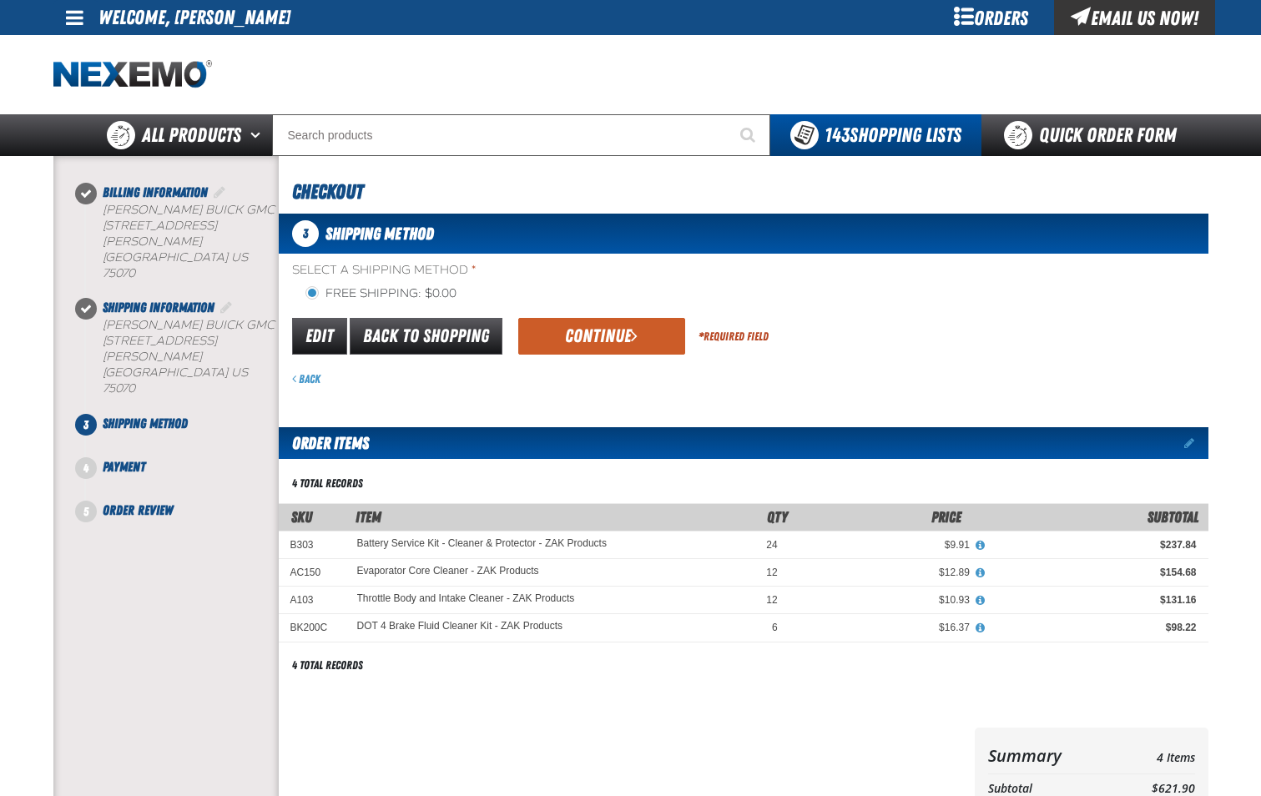
click at [597, 356] on div "Edit Back to Shopping Continue * Required Field" at bounding box center [744, 336] width 930 height 43
click at [600, 348] on button "Continue" at bounding box center [601, 336] width 167 height 37
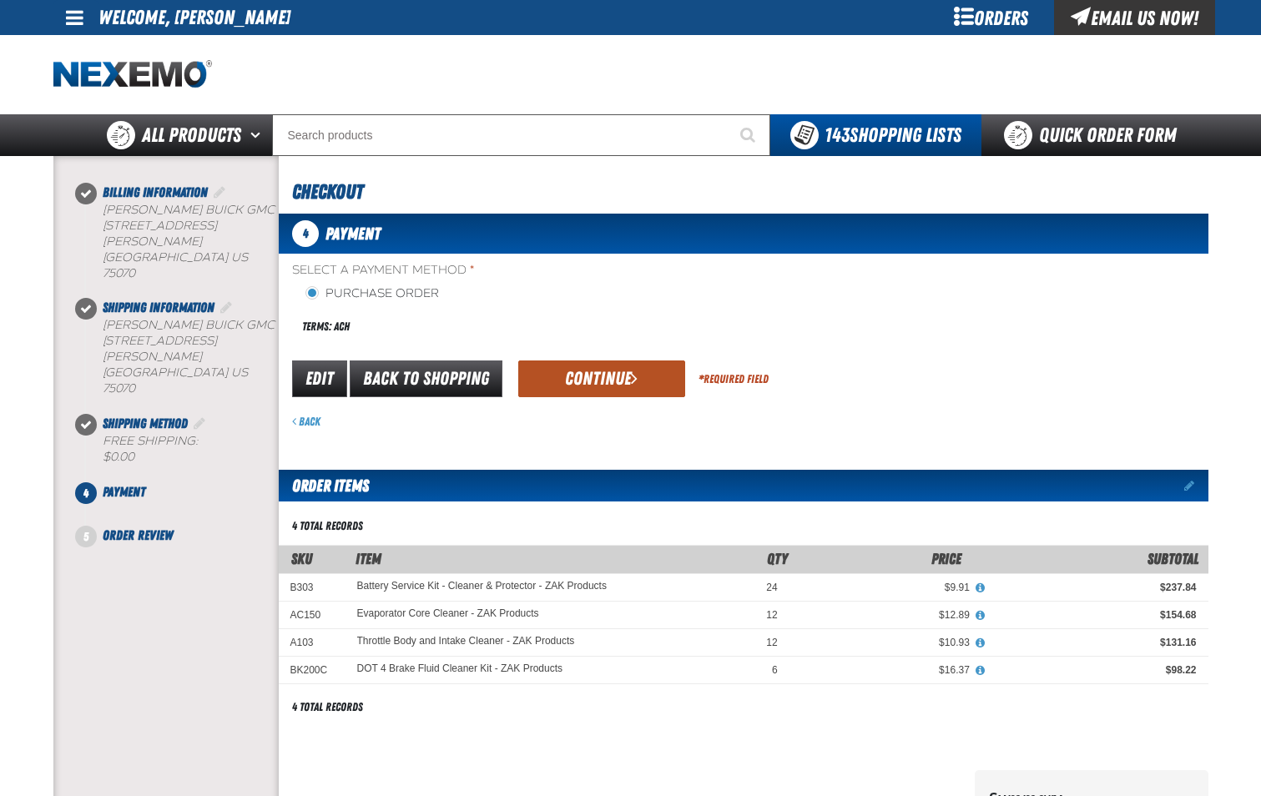
click at [605, 386] on button "Continue" at bounding box center [601, 378] width 167 height 37
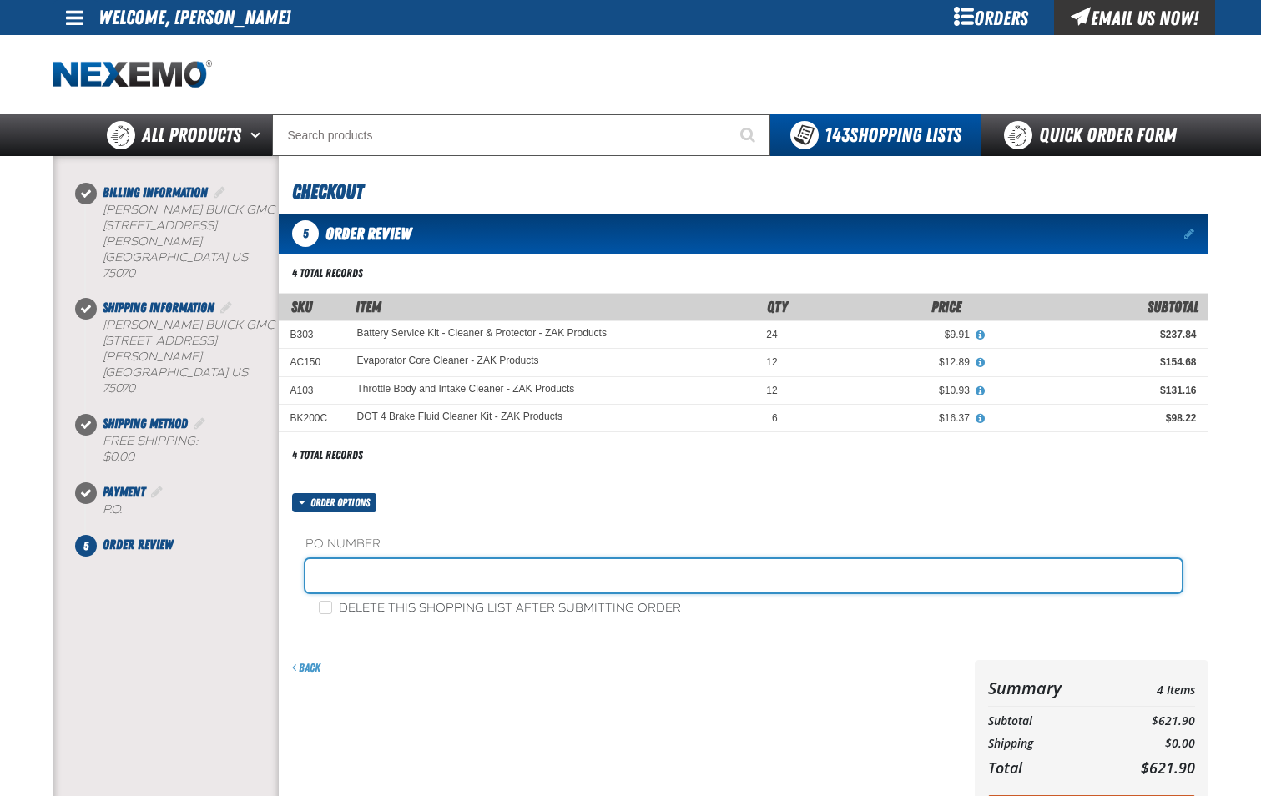
click at [476, 585] on input "text" at bounding box center [743, 575] width 876 height 33
type input "PARTS-JL"
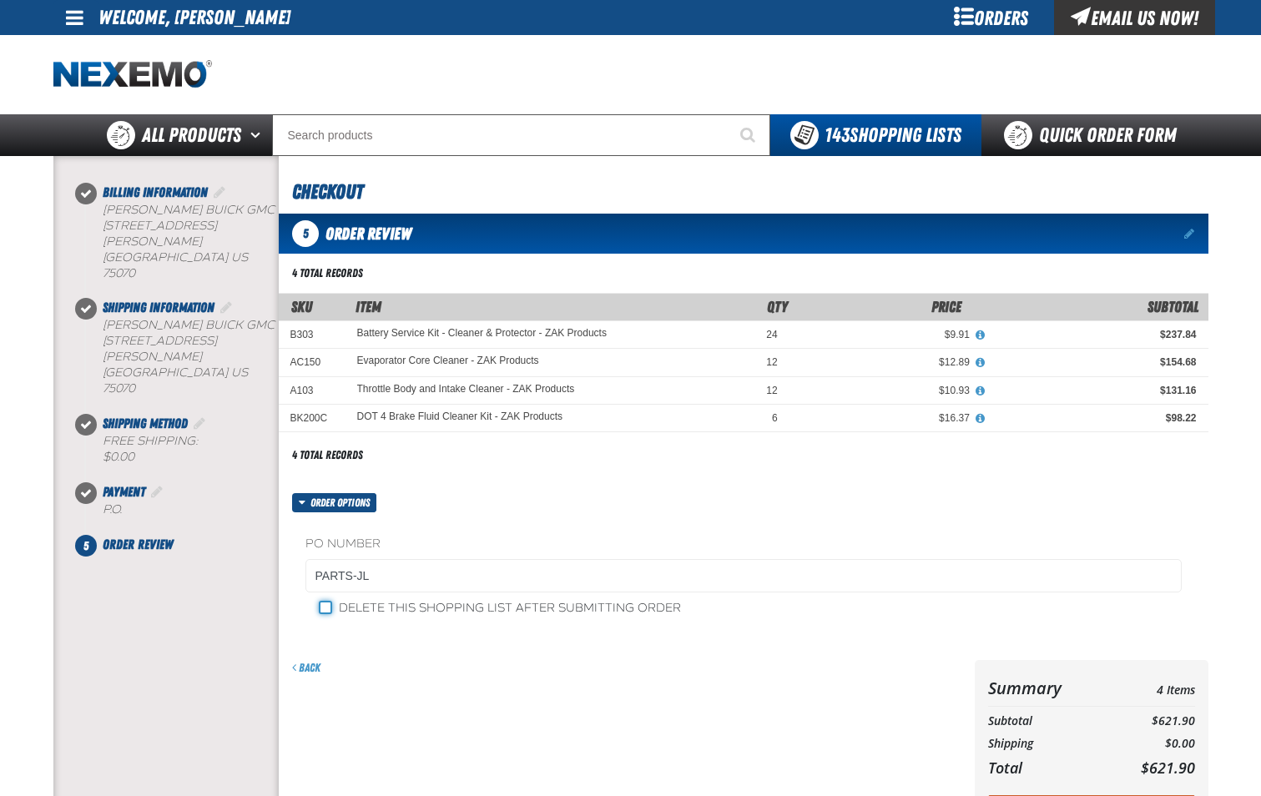
click at [330, 608] on input "Delete this shopping list after submitting order" at bounding box center [325, 607] width 13 height 13
checkbox input "true"
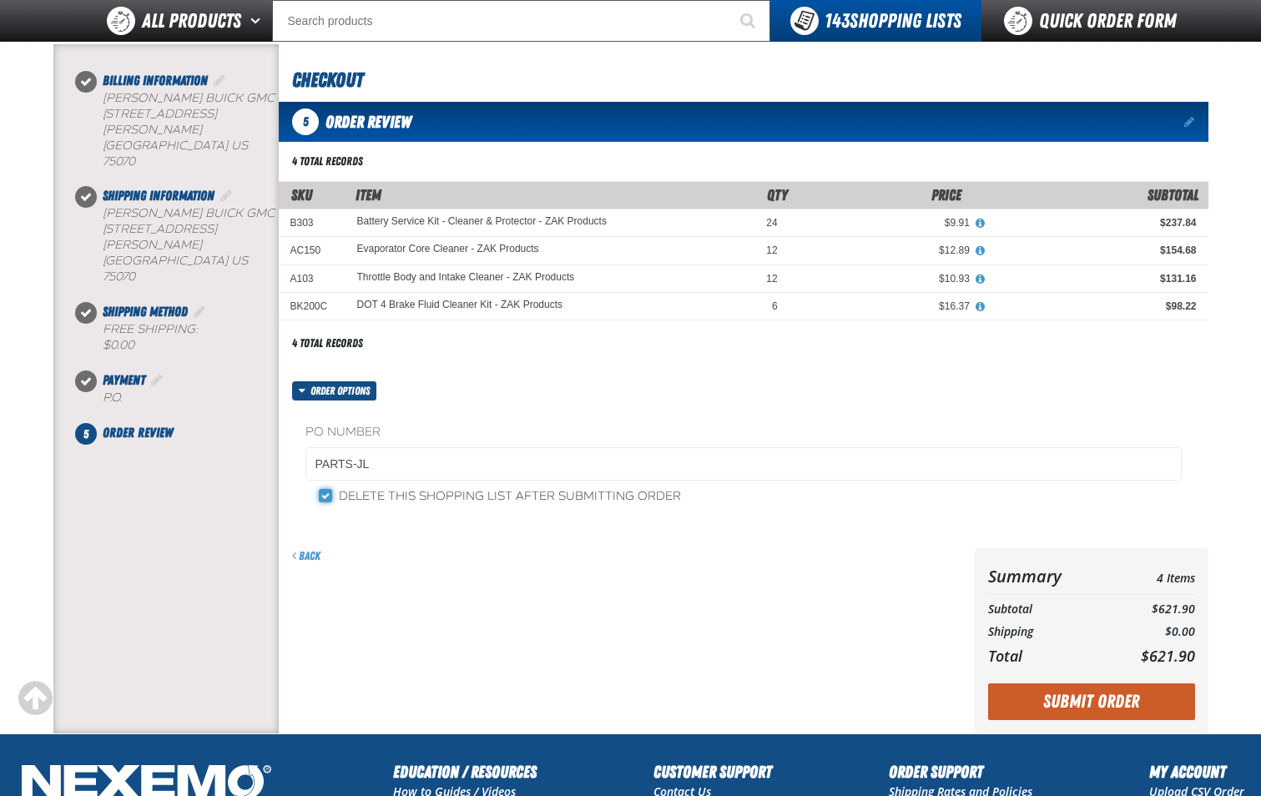
scroll to position [167, 0]
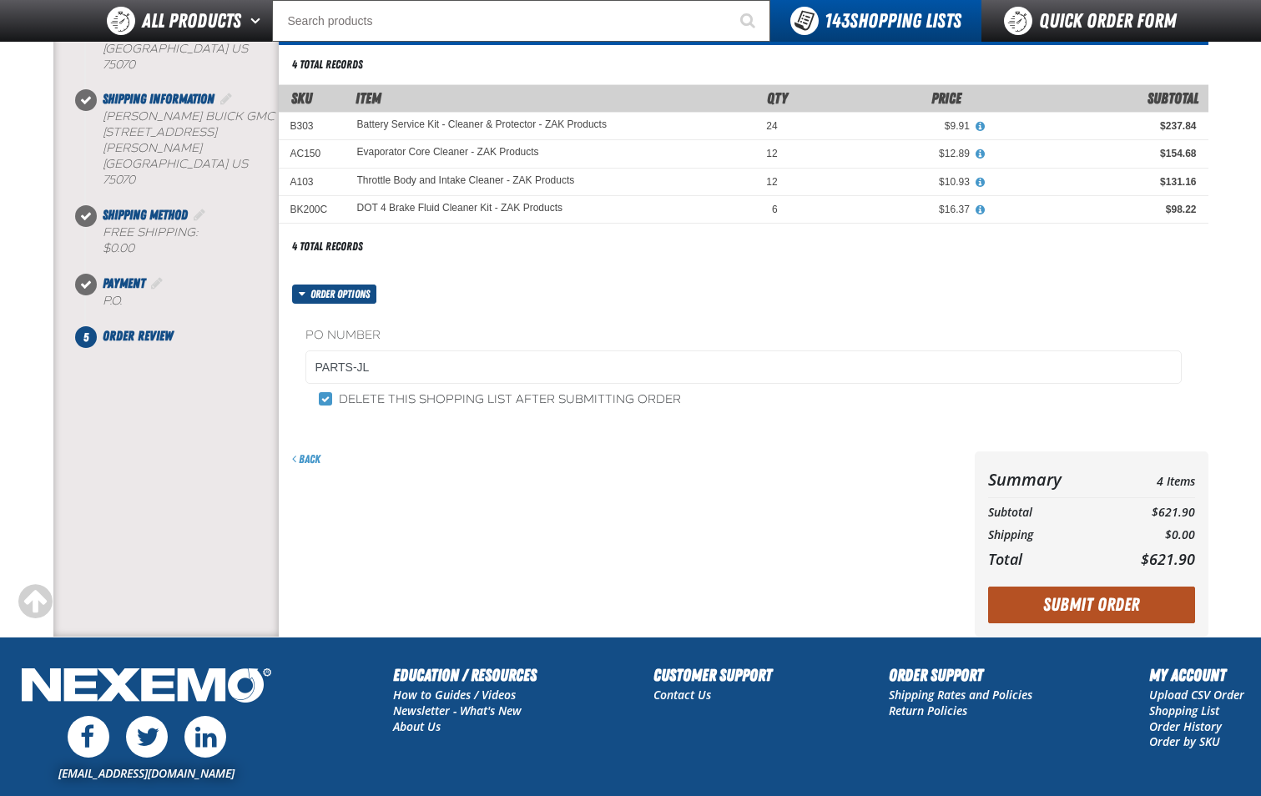
click at [1119, 611] on button "Submit Order" at bounding box center [1091, 605] width 207 height 37
